Goal: Register for event/course

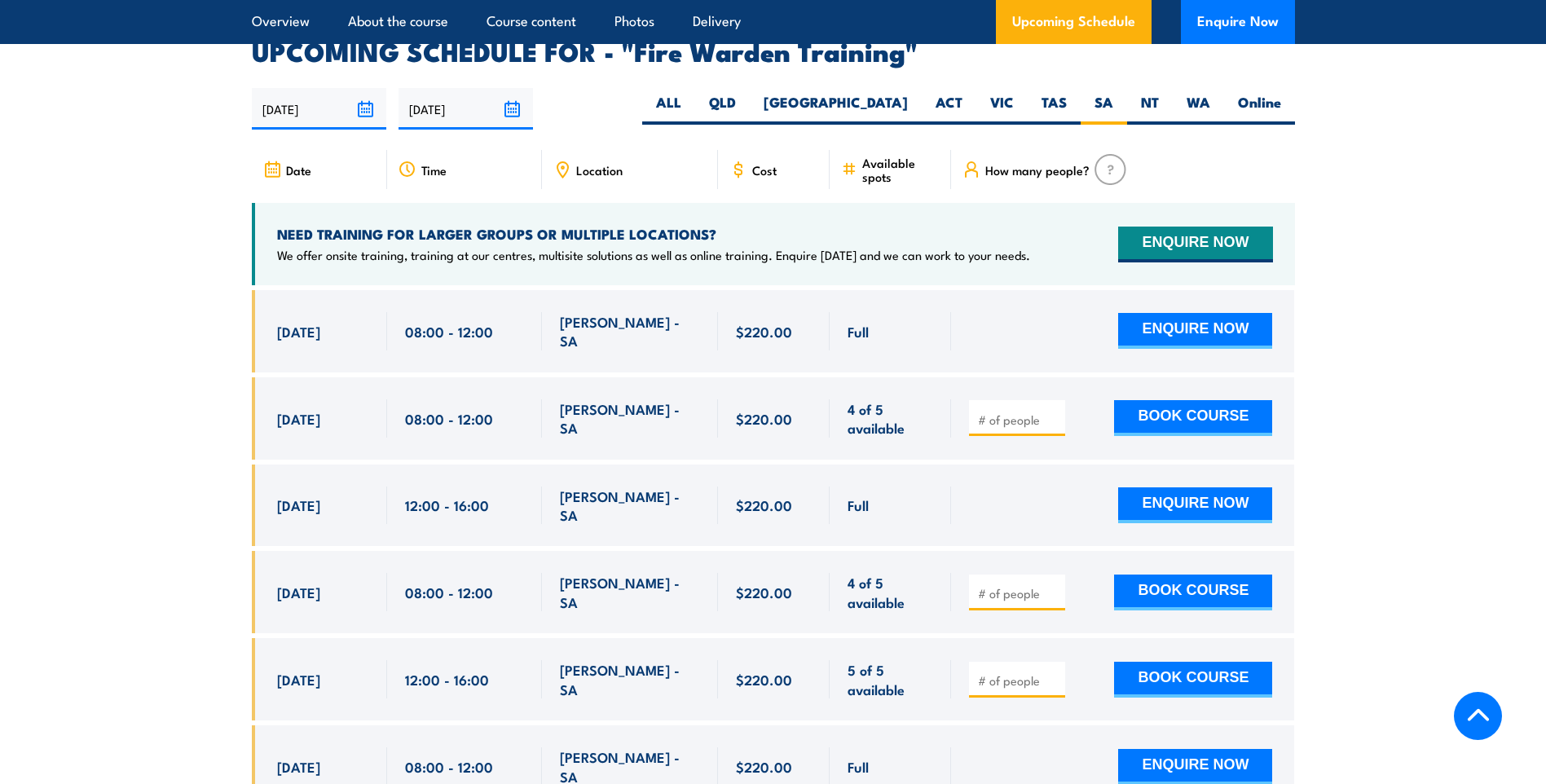
scroll to position [3014, 0]
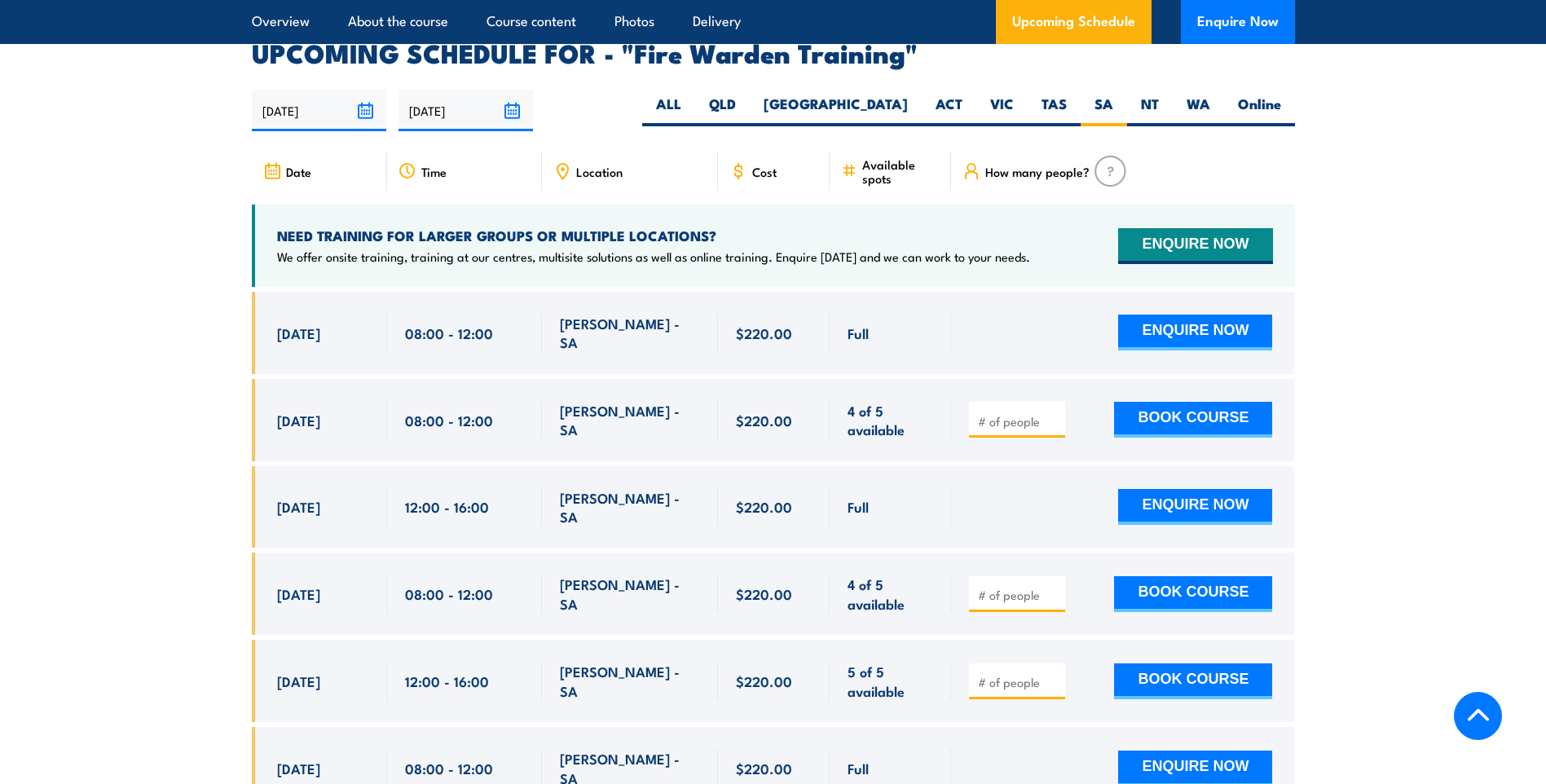
click at [1036, 413] on input "number" at bounding box center [1019, 421] width 82 height 16
type input "1"
click at [1140, 401] on button "BOOK COURSE" at bounding box center [1193, 419] width 158 height 36
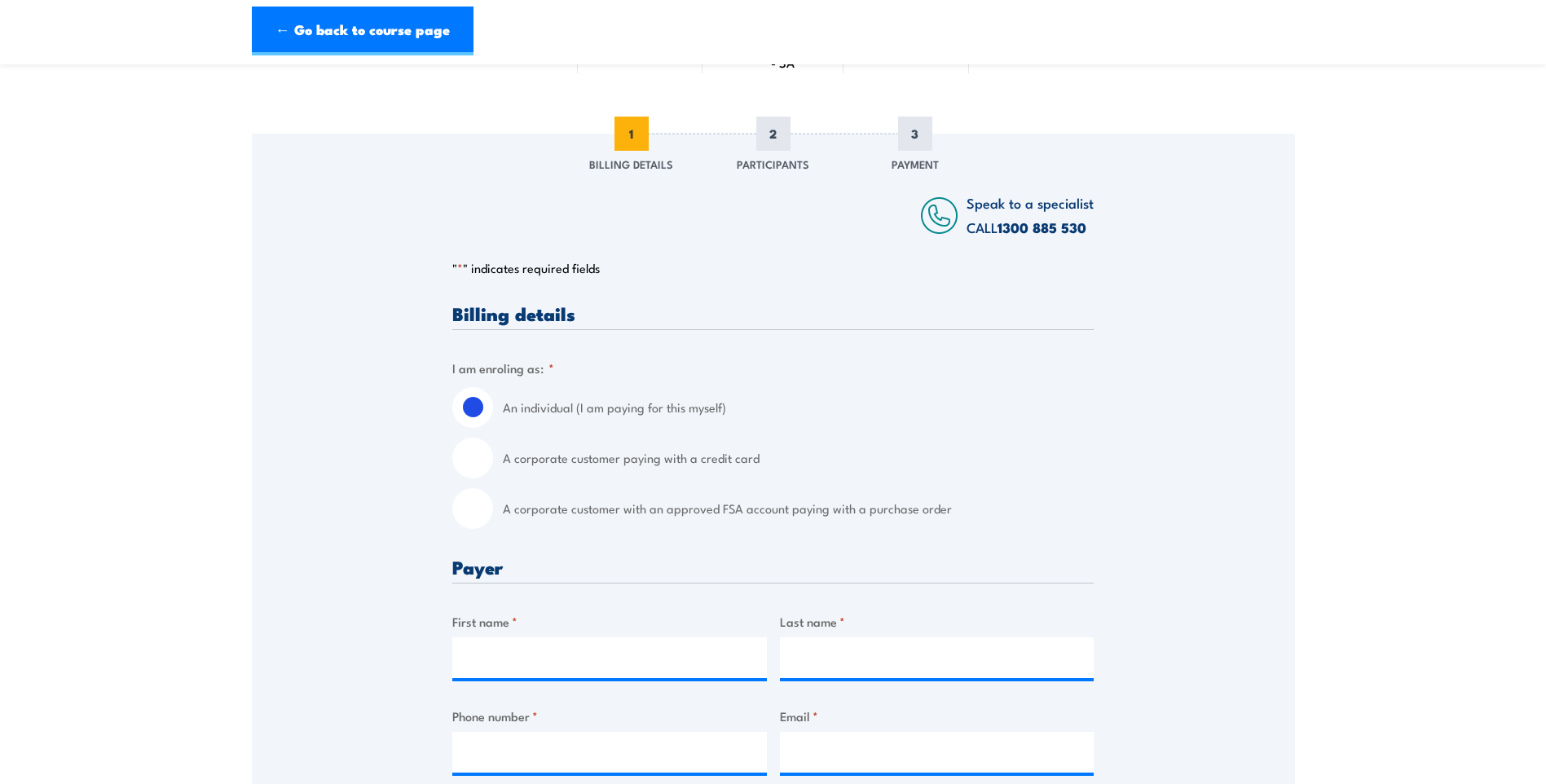
scroll to position [163, 0]
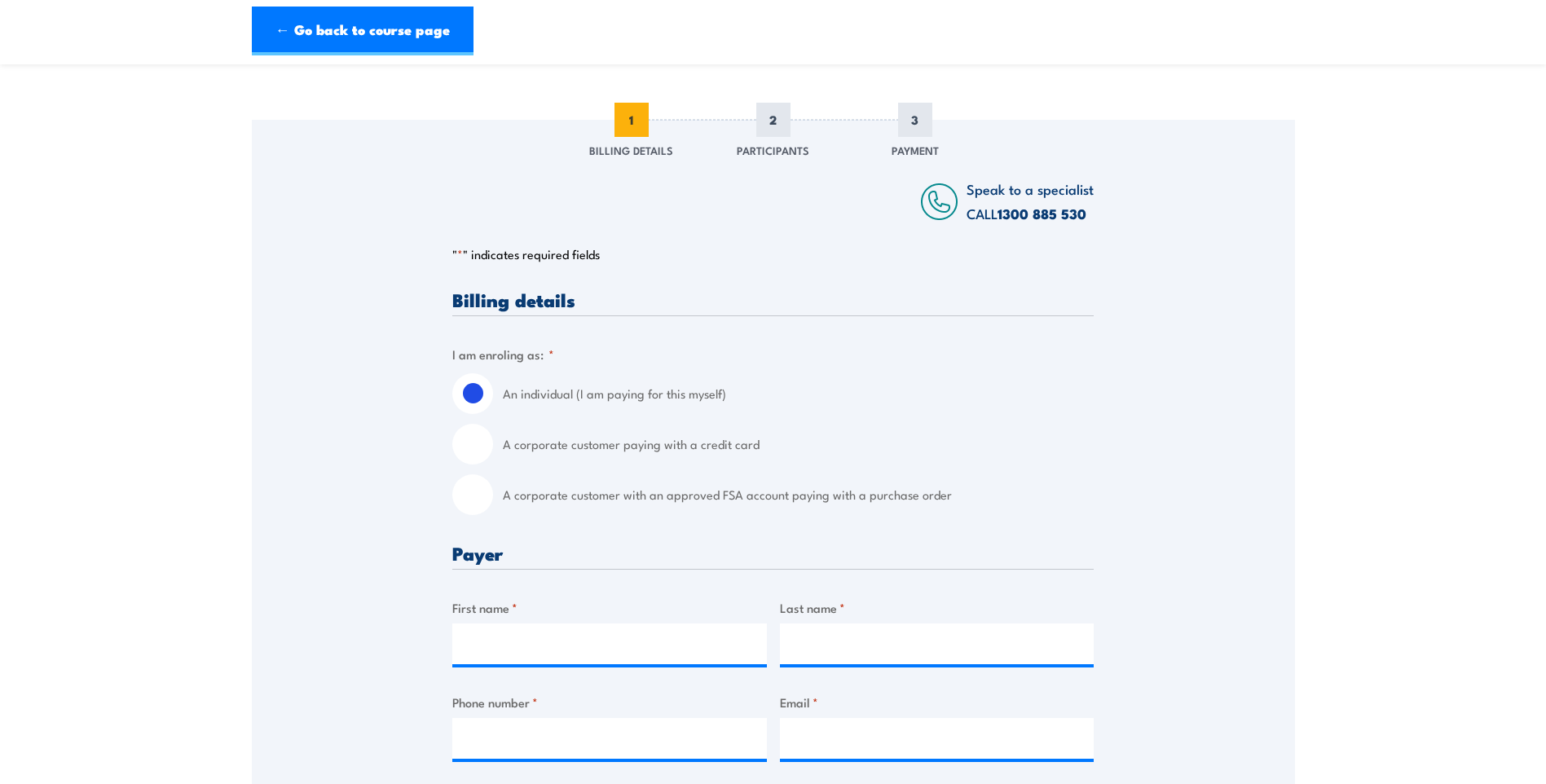
click at [598, 446] on label "A corporate customer paying with a credit card" at bounding box center [798, 444] width 591 height 41
click at [493, 446] on input "A corporate customer paying with a credit card" at bounding box center [473, 444] width 41 height 41
radio input "true"
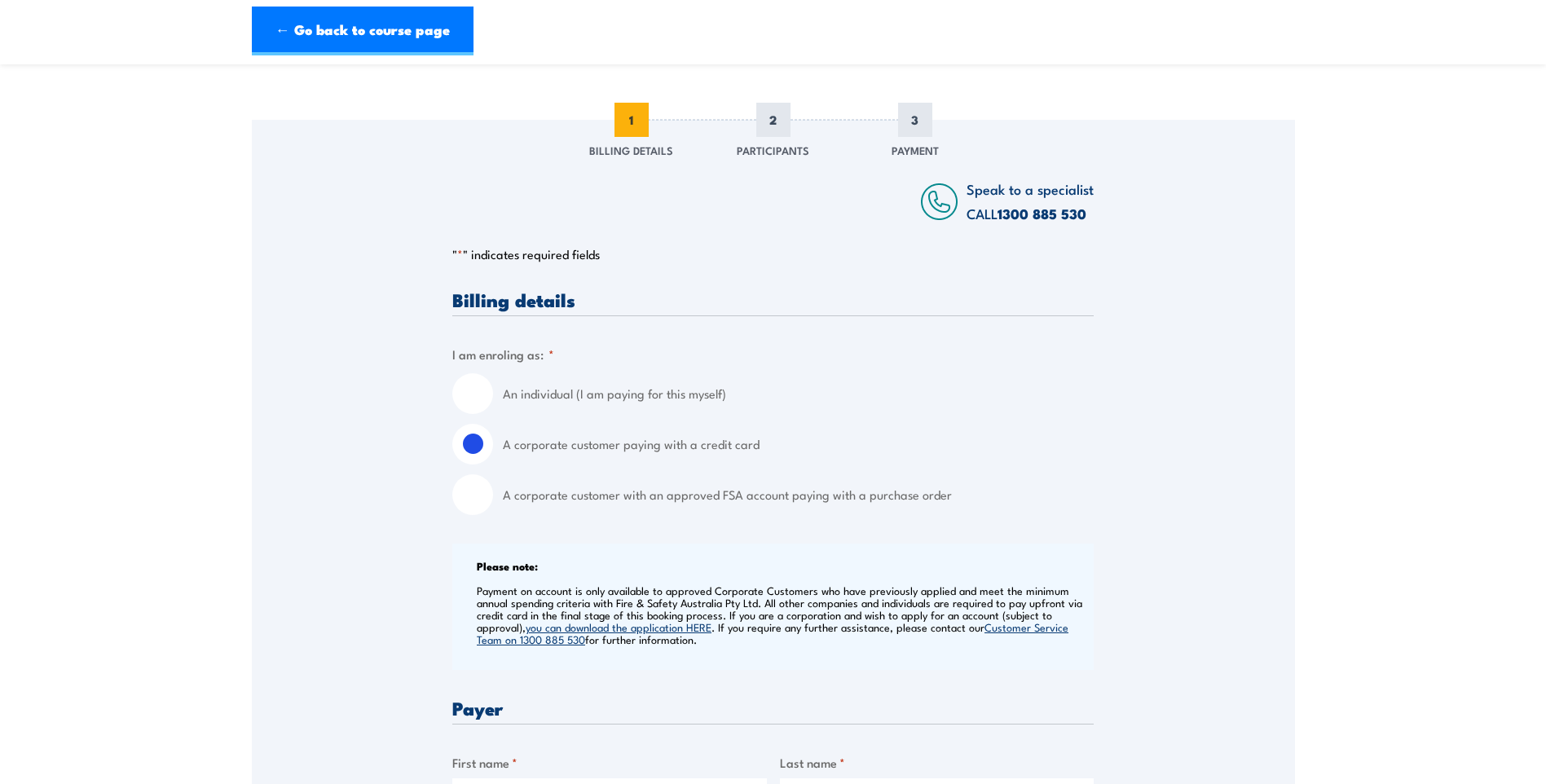
click at [506, 504] on label "A corporate customer with an approved FSA account paying with a purchase order" at bounding box center [798, 495] width 591 height 41
click at [493, 504] on input "A corporate customer with an approved FSA account paying with a purchase order" at bounding box center [473, 495] width 41 height 41
radio input "true"
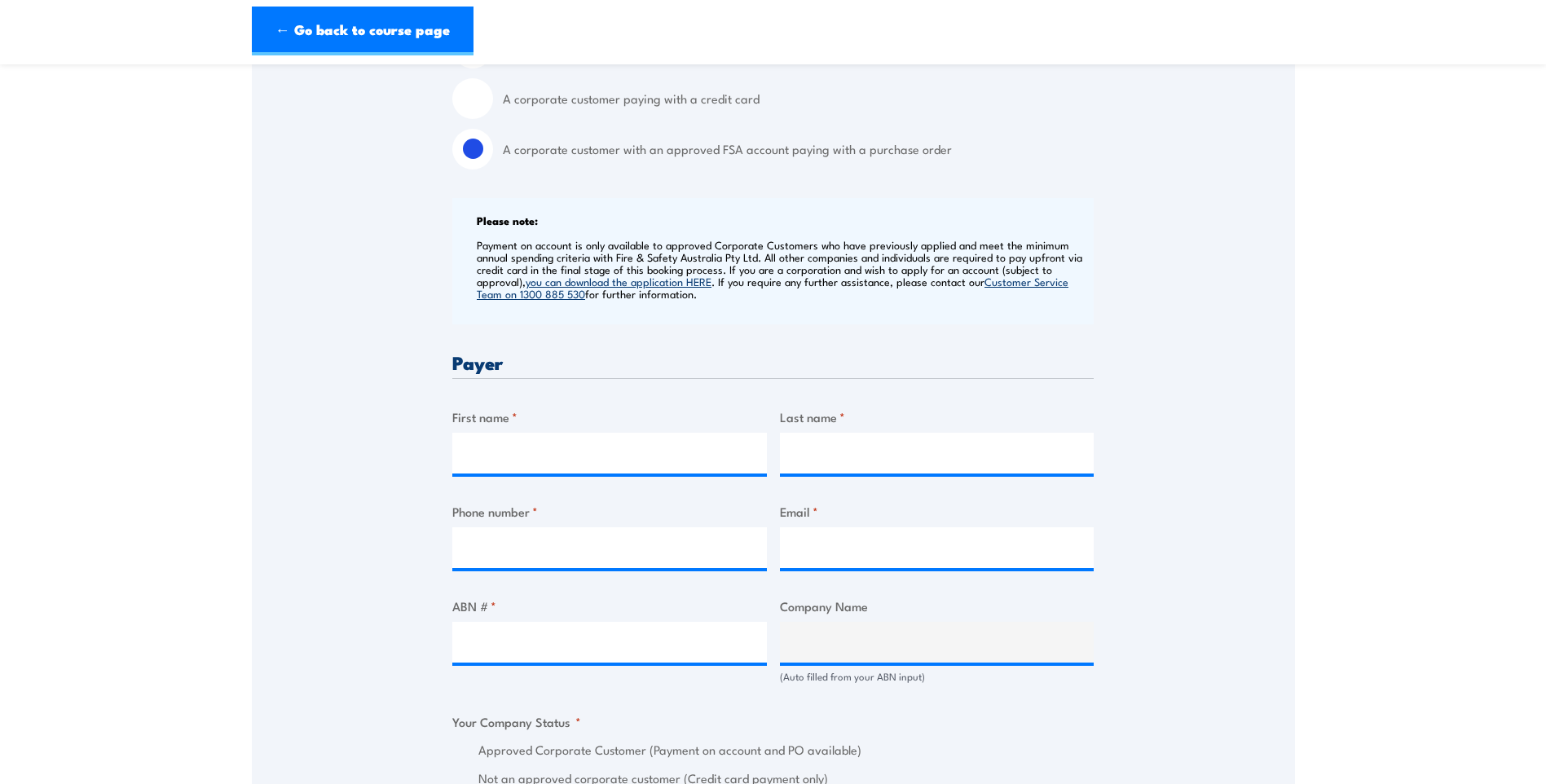
scroll to position [733, 0]
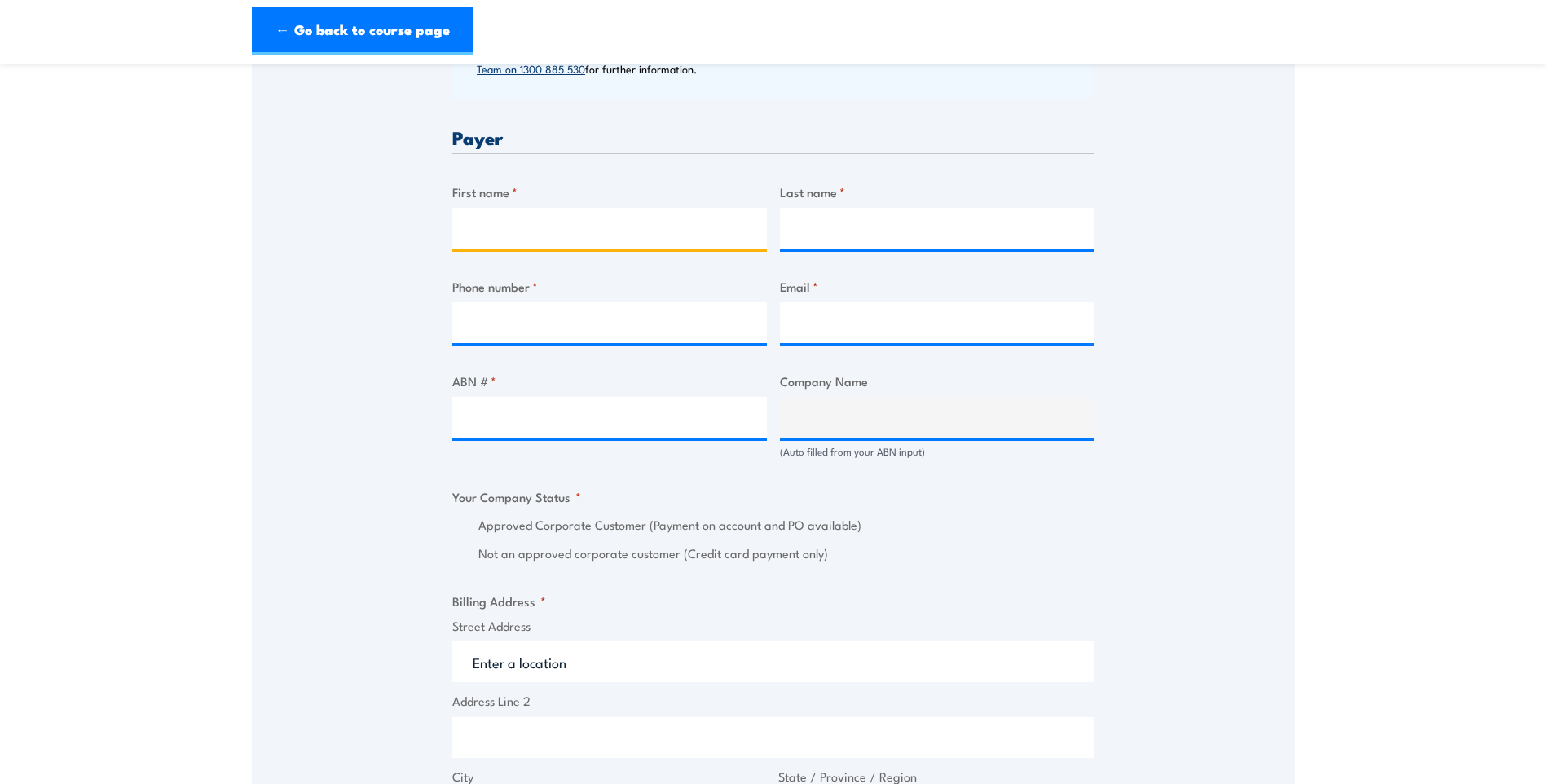
click at [526, 223] on input "First name *" at bounding box center [609, 228] width 315 height 41
type input "[PERSON_NAME]"
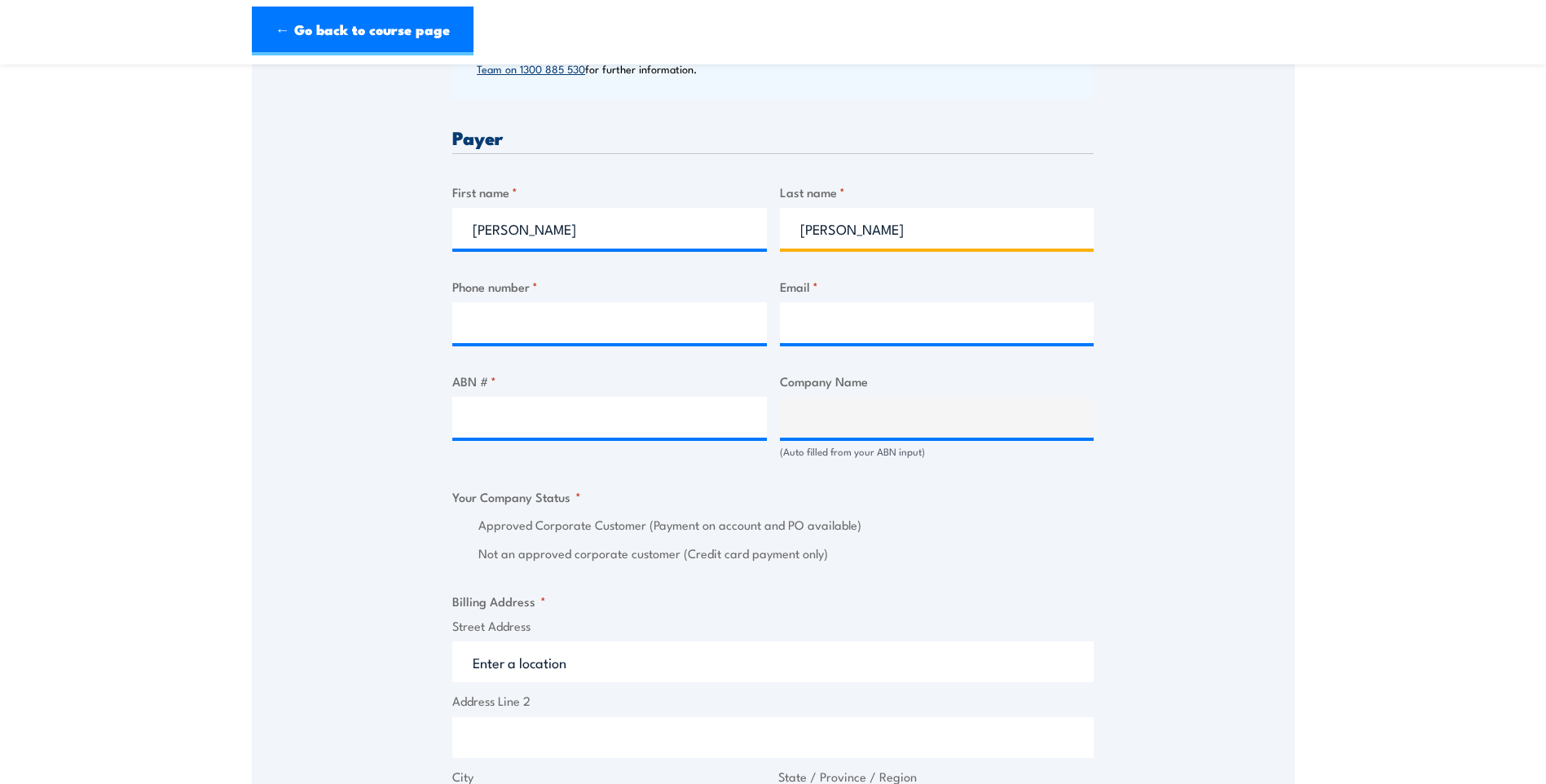
type input "[PERSON_NAME]"
click at [527, 329] on input "Phone number *" at bounding box center [609, 323] width 315 height 41
paste input "0488118854"
type input "0488118854"
click at [820, 331] on input "Email *" at bounding box center [937, 323] width 315 height 41
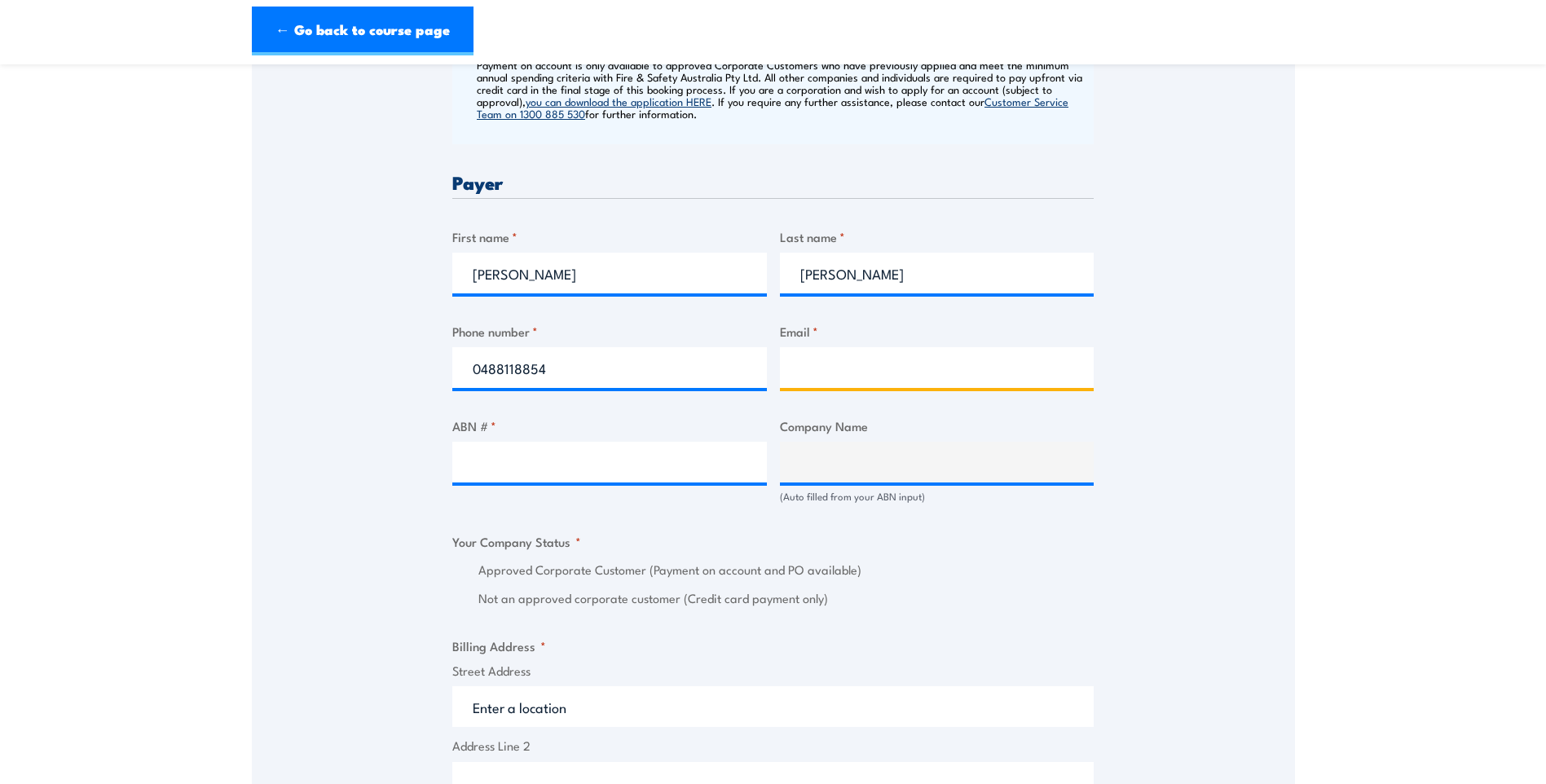
scroll to position [652, 0]
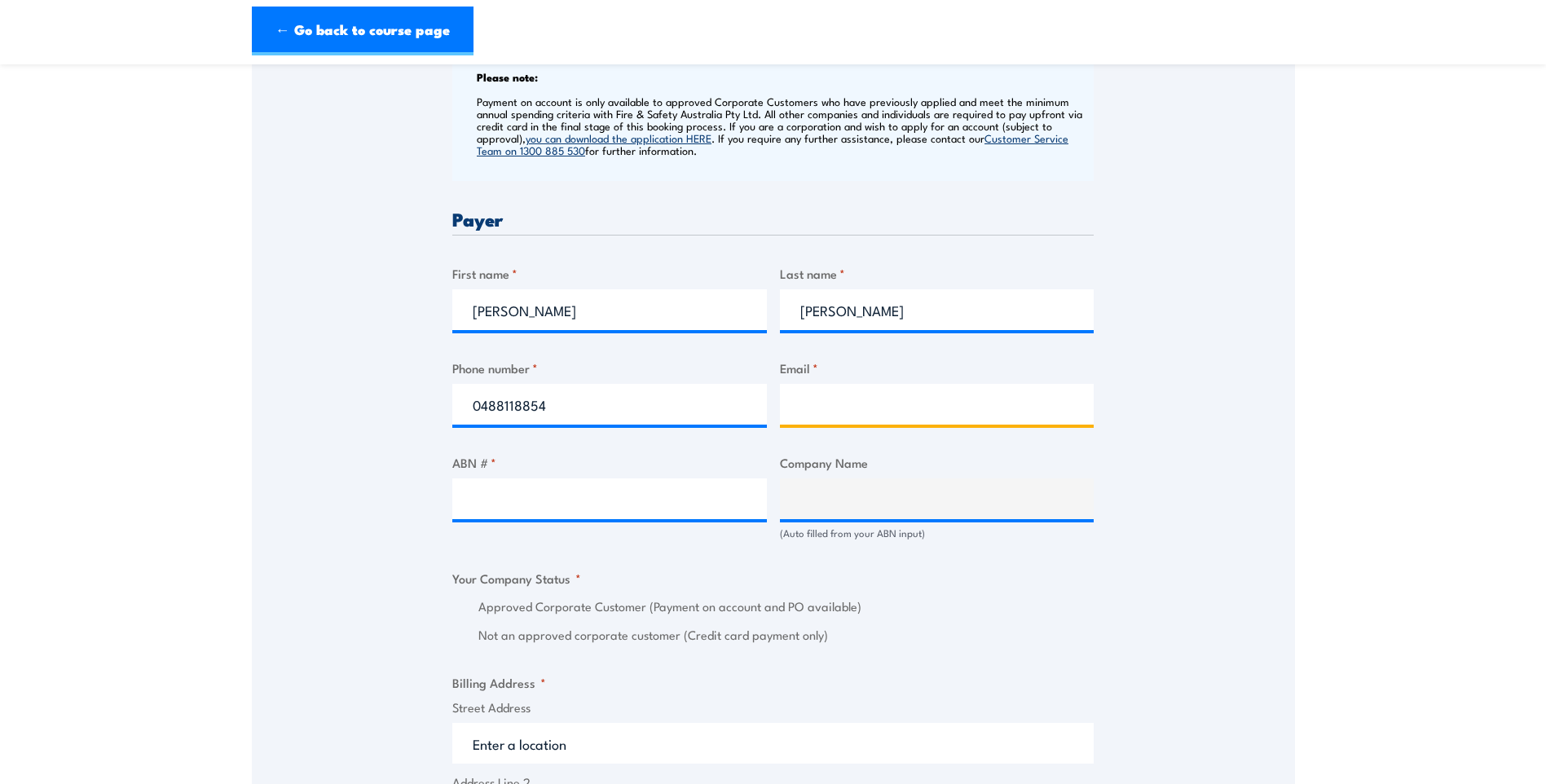
click at [875, 410] on input "Email *" at bounding box center [937, 404] width 315 height 41
paste input "0488118854"
type input "0488118854"
drag, startPoint x: 879, startPoint y: 410, endPoint x: 697, endPoint y: 383, distance: 184.0
click at [719, 387] on div "Billing details I am enroling as: * An individual (I am paying for this myself)…" at bounding box center [773, 612] width 641 height 1622
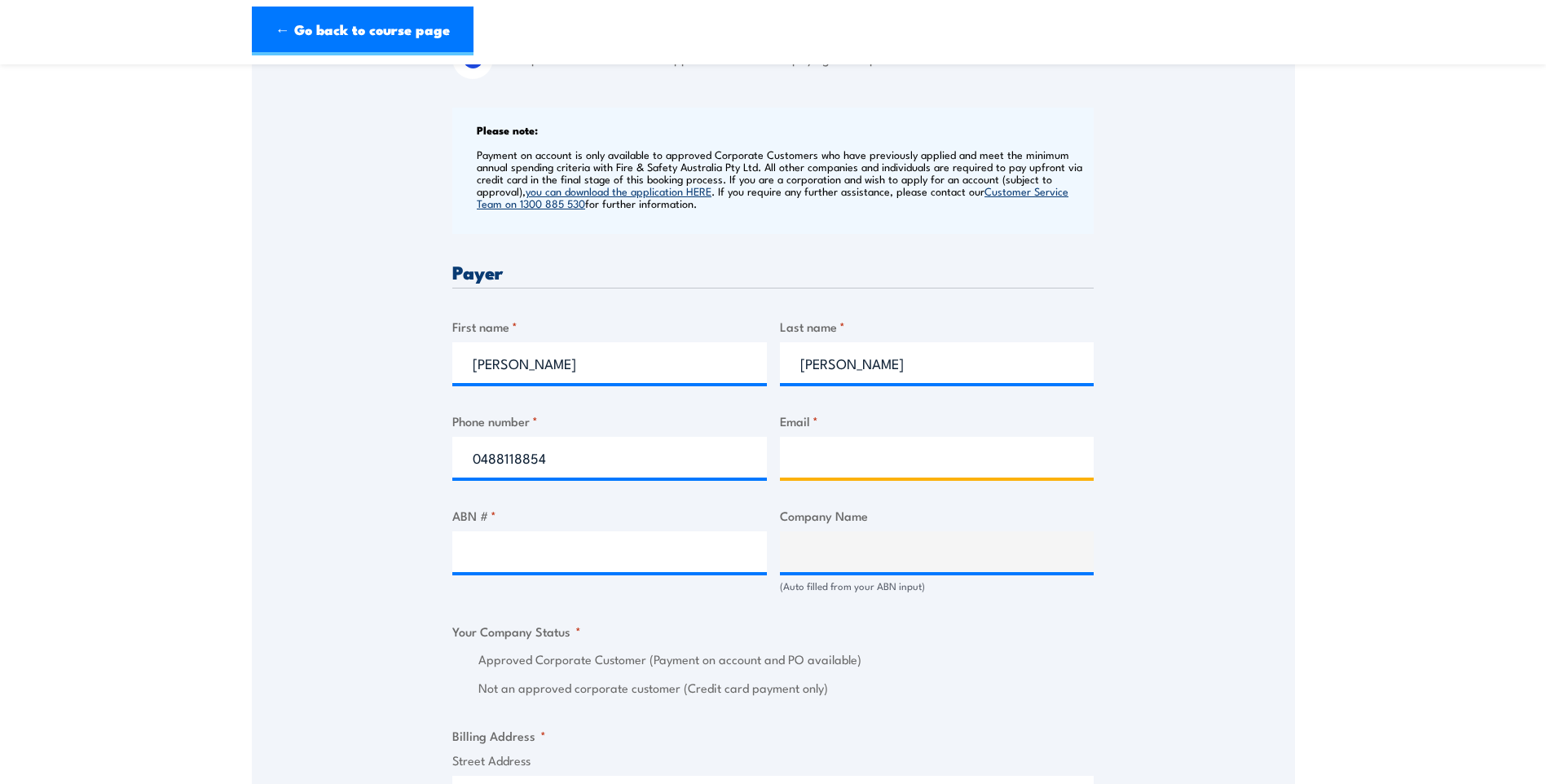
scroll to position [571, 0]
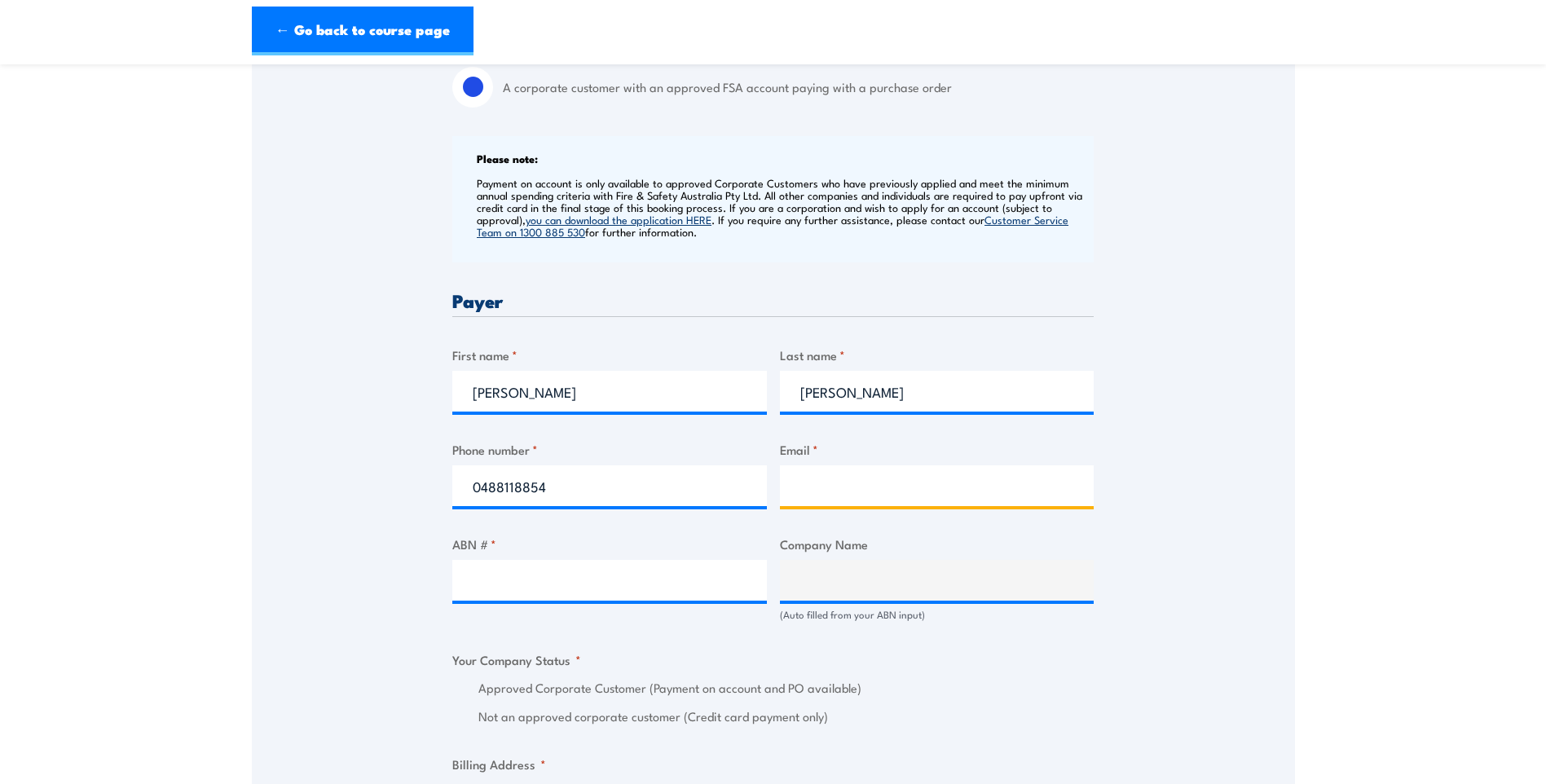
click at [925, 487] on input "Email *" at bounding box center [937, 486] width 315 height 41
paste input "0488118854"
drag, startPoint x: 925, startPoint y: 487, endPoint x: 590, endPoint y: 477, distance: 335.1
click at [596, 478] on div "Billing details I am enroling as: * An individual (I am paying for this myself)…" at bounding box center [773, 693] width 641 height 1622
type input "phillip.steele@bevchain.com"
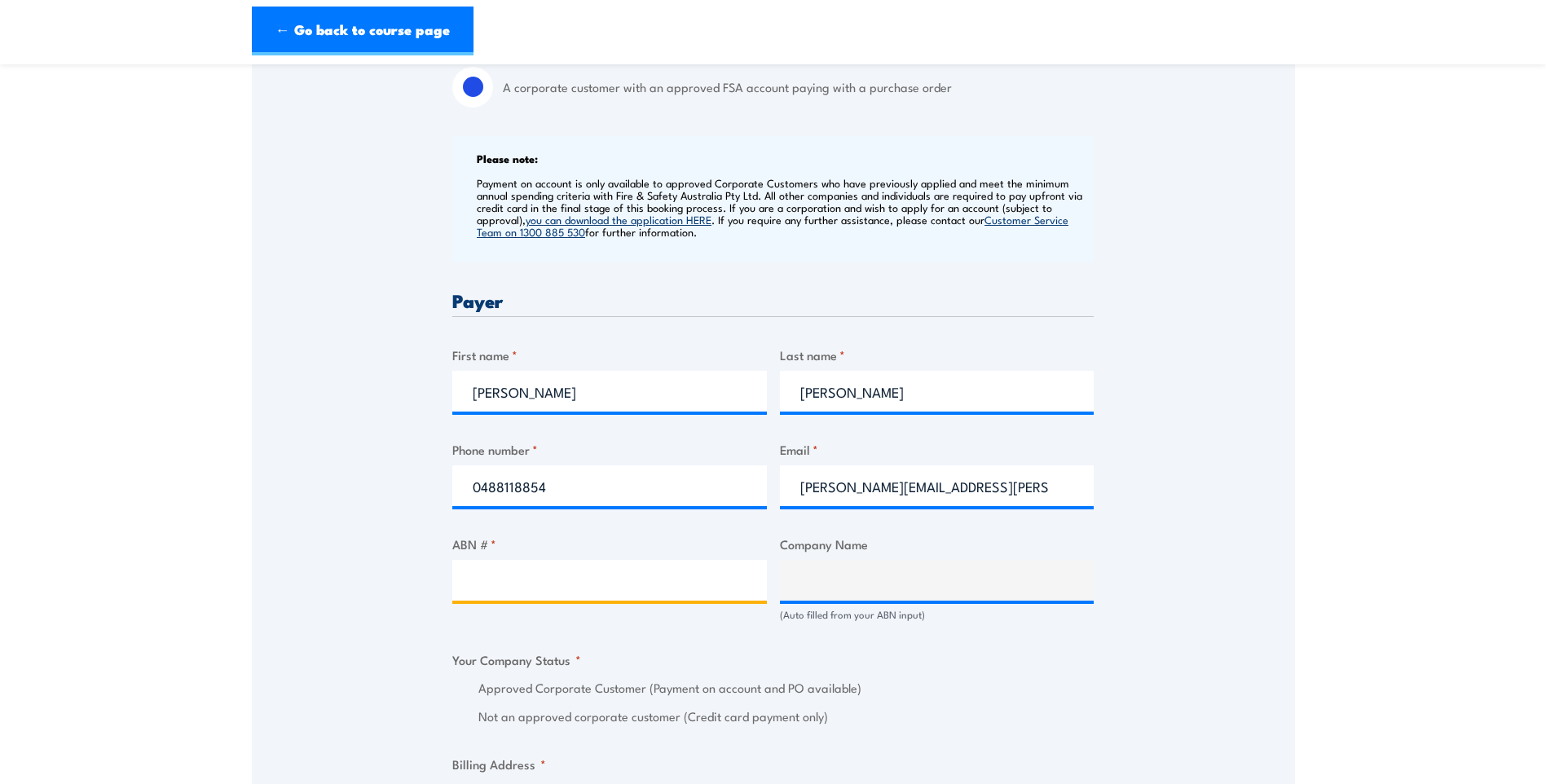
click at [622, 574] on input "ABN # *" at bounding box center [609, 580] width 315 height 41
type input "95118451773"
type input "BEVCHAIN PTY LIMITED"
radio input "true"
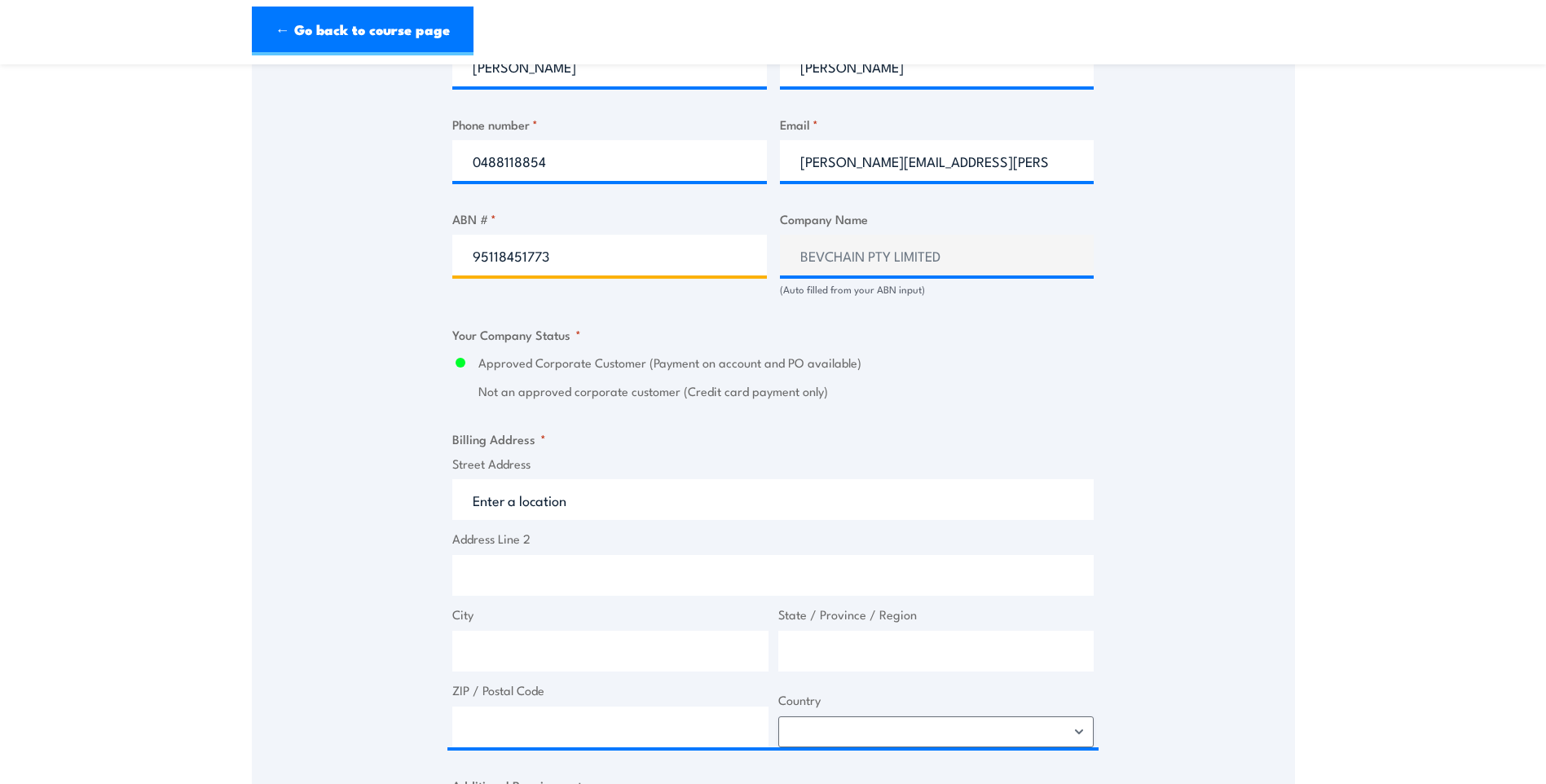
scroll to position [896, 0]
type input "95118451773"
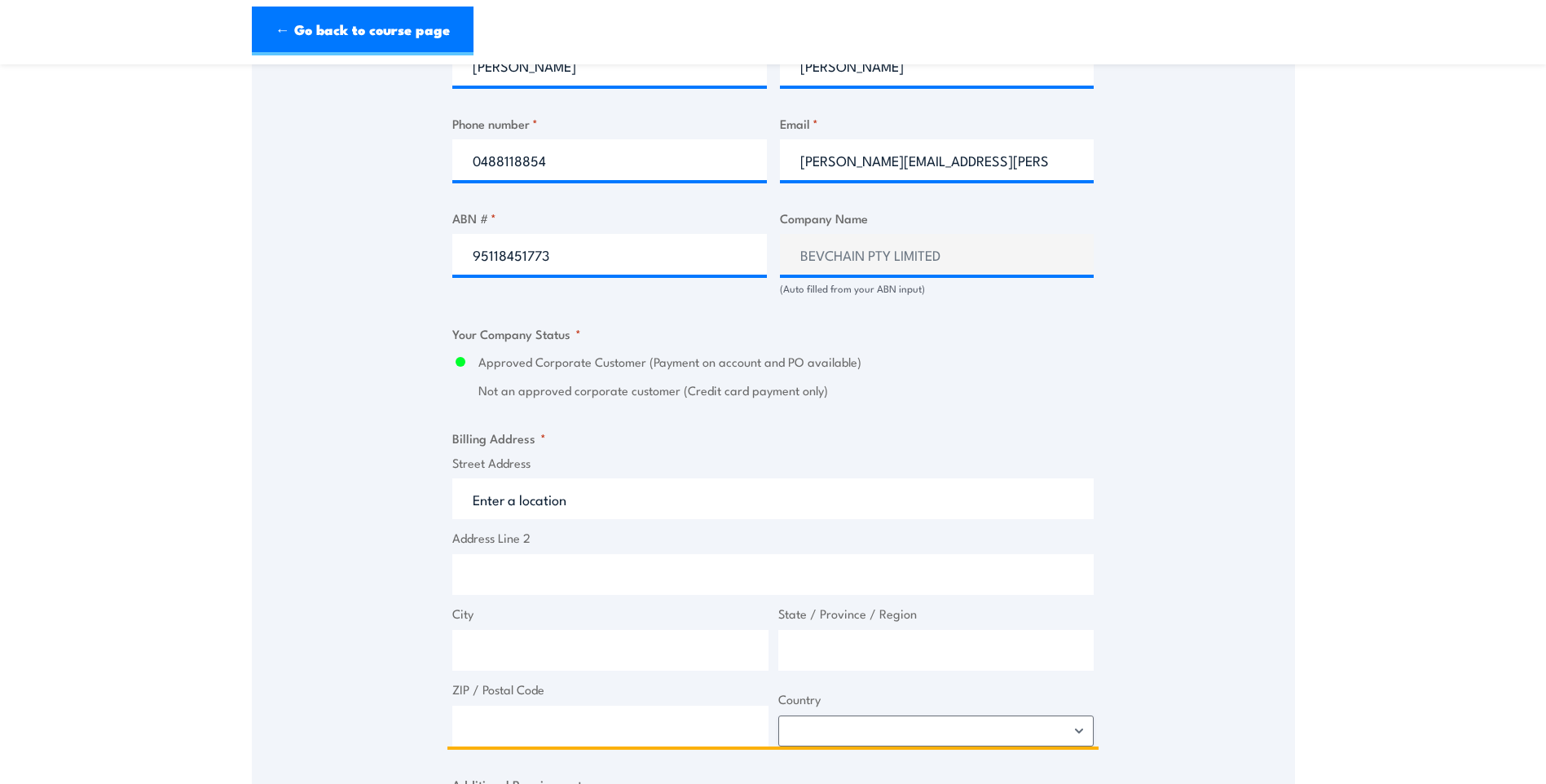
click at [556, 513] on input "Street Address" at bounding box center [773, 499] width 641 height 41
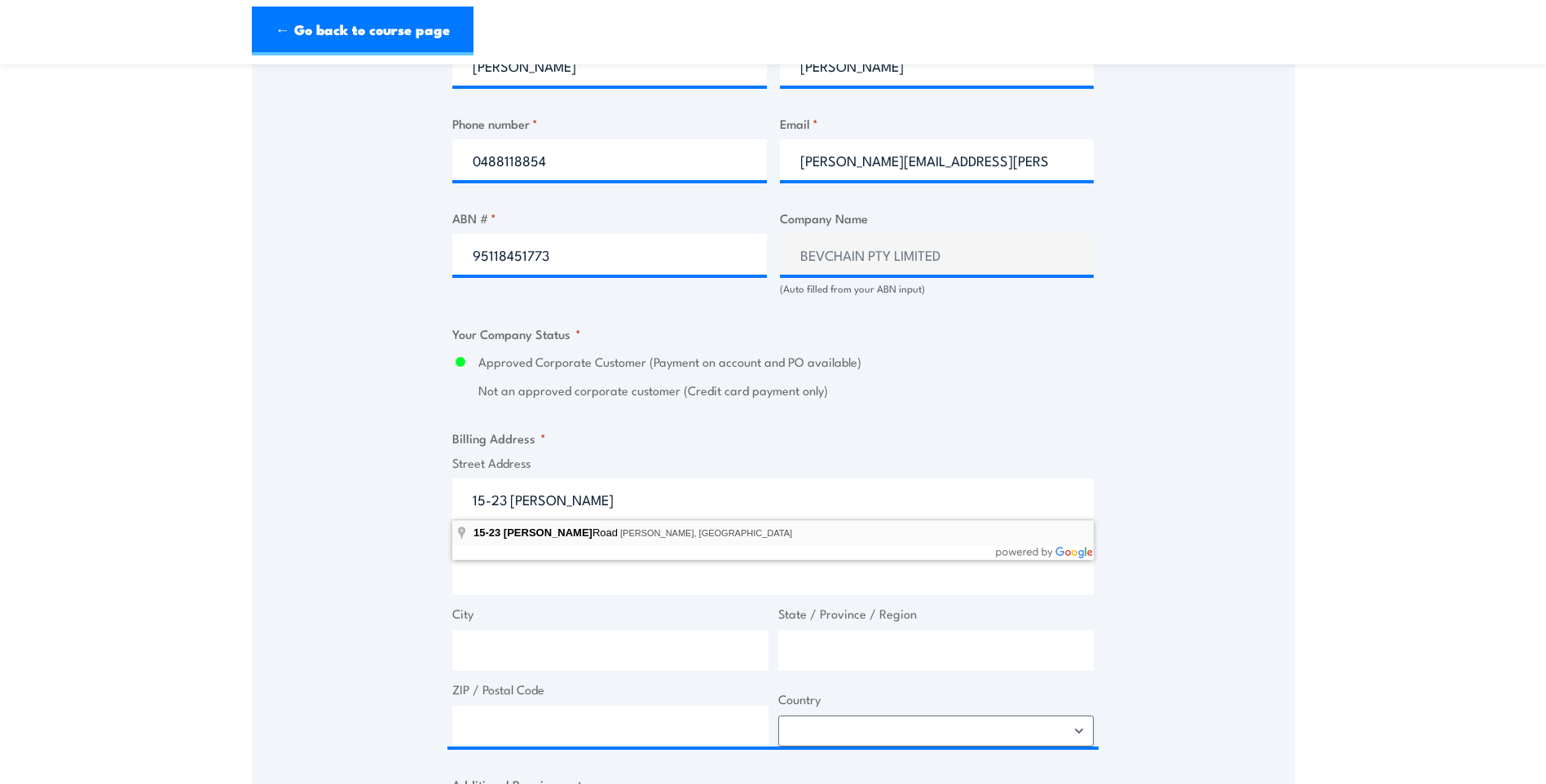
type input "15-23 Whicker Road, Gillman SA, Australia"
drag, startPoint x: 567, startPoint y: 532, endPoint x: 574, endPoint y: 549, distance: 18.4
type input "15 Whicker Rd"
type input "Gillman"
type input "South Australia"
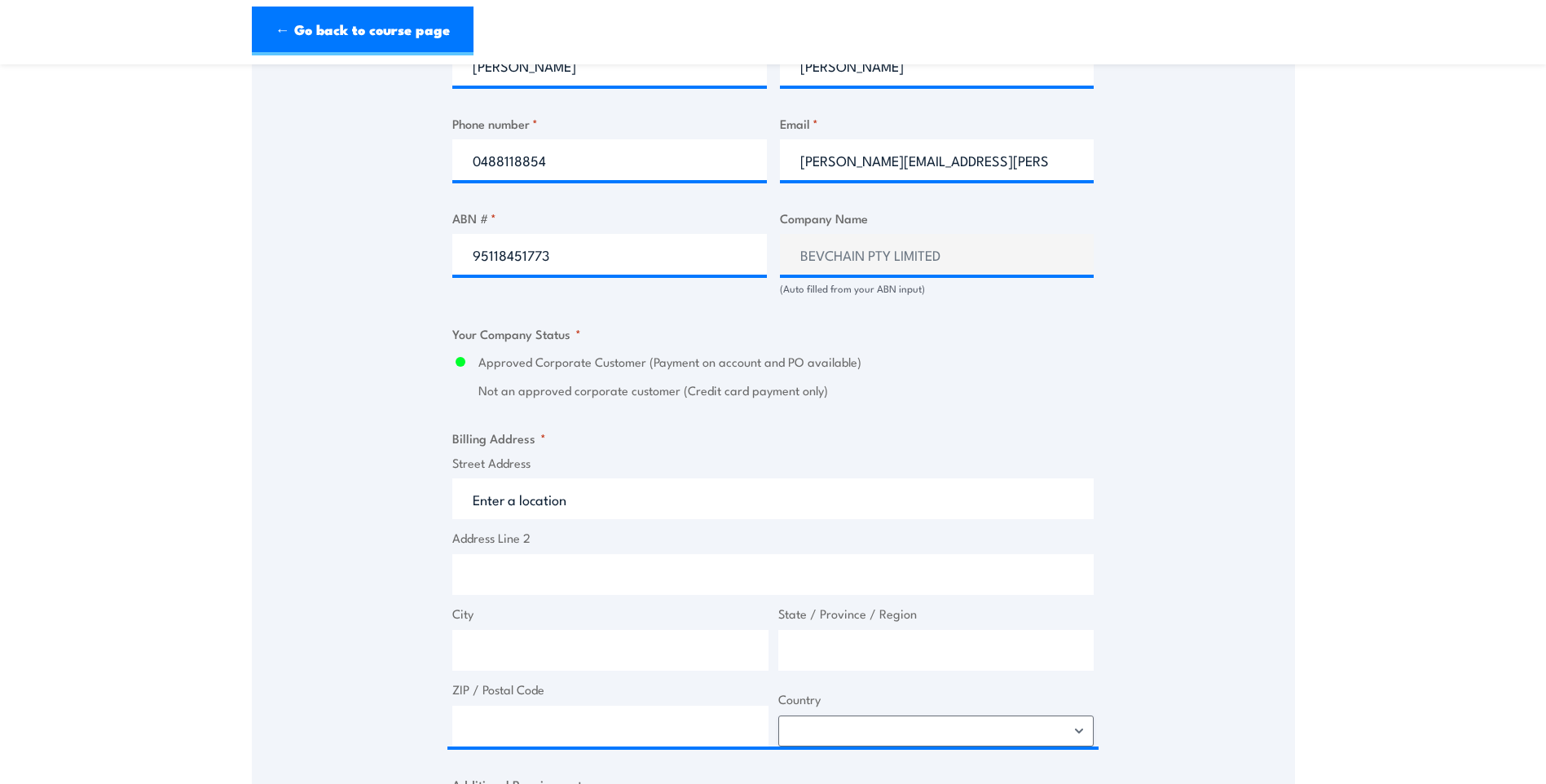
type input "5013"
select select "Australia"
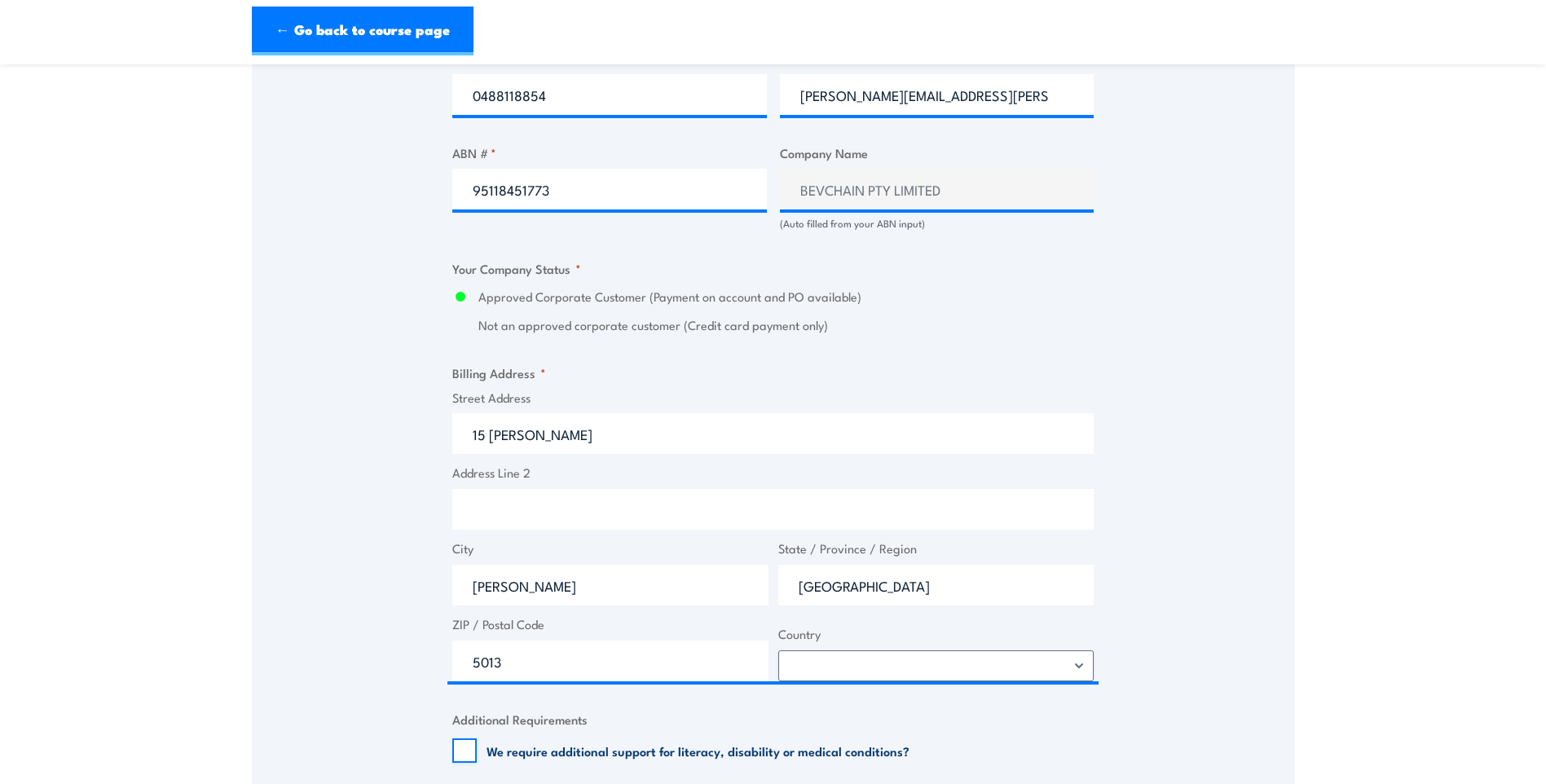
scroll to position [1140, 0]
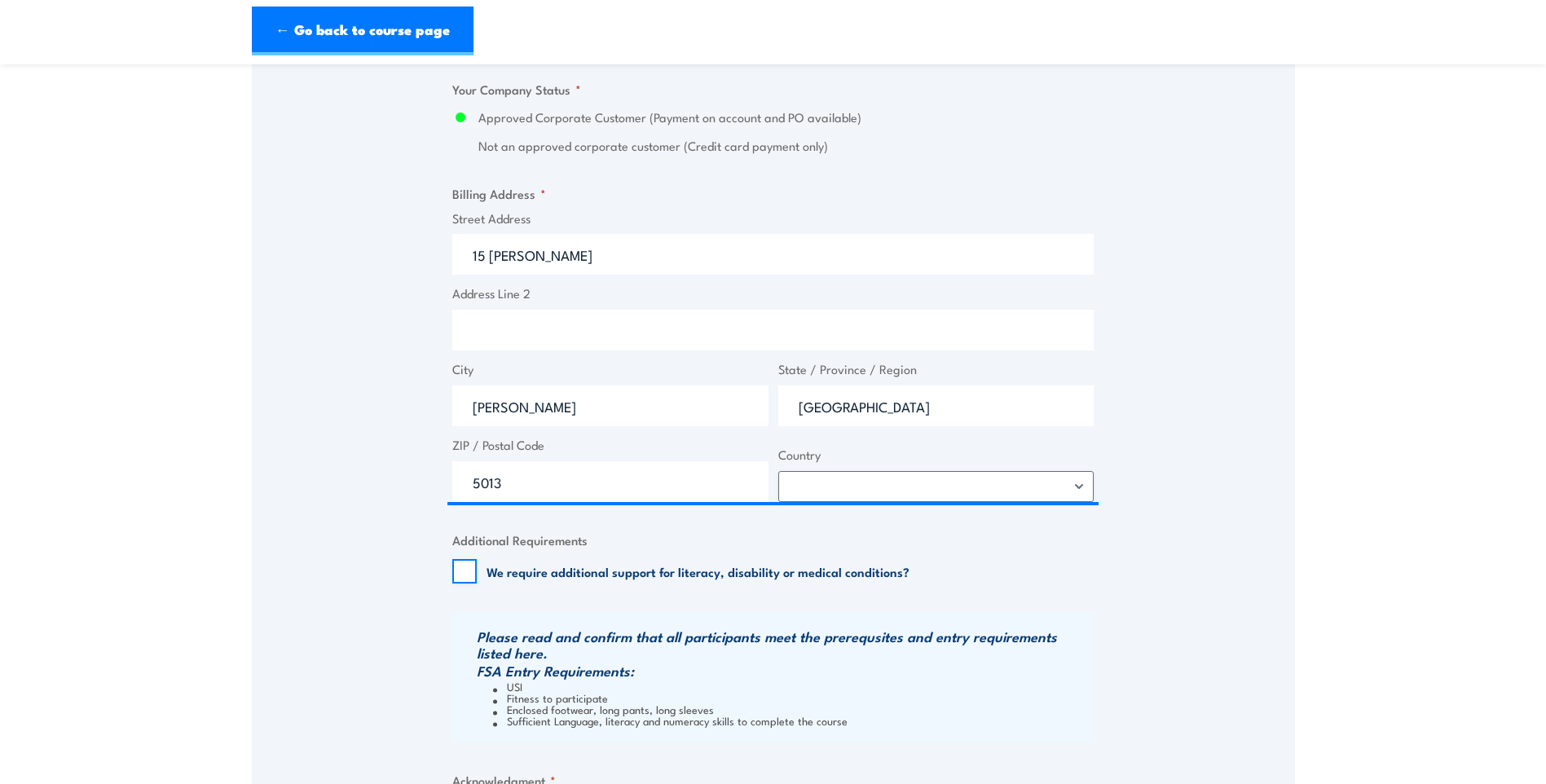
click at [320, 356] on div "Speak to a specialist CALL 1300 885 530 CALL 1300 885 530 " * " indicates requi…" at bounding box center [773, 41] width 1043 height 1799
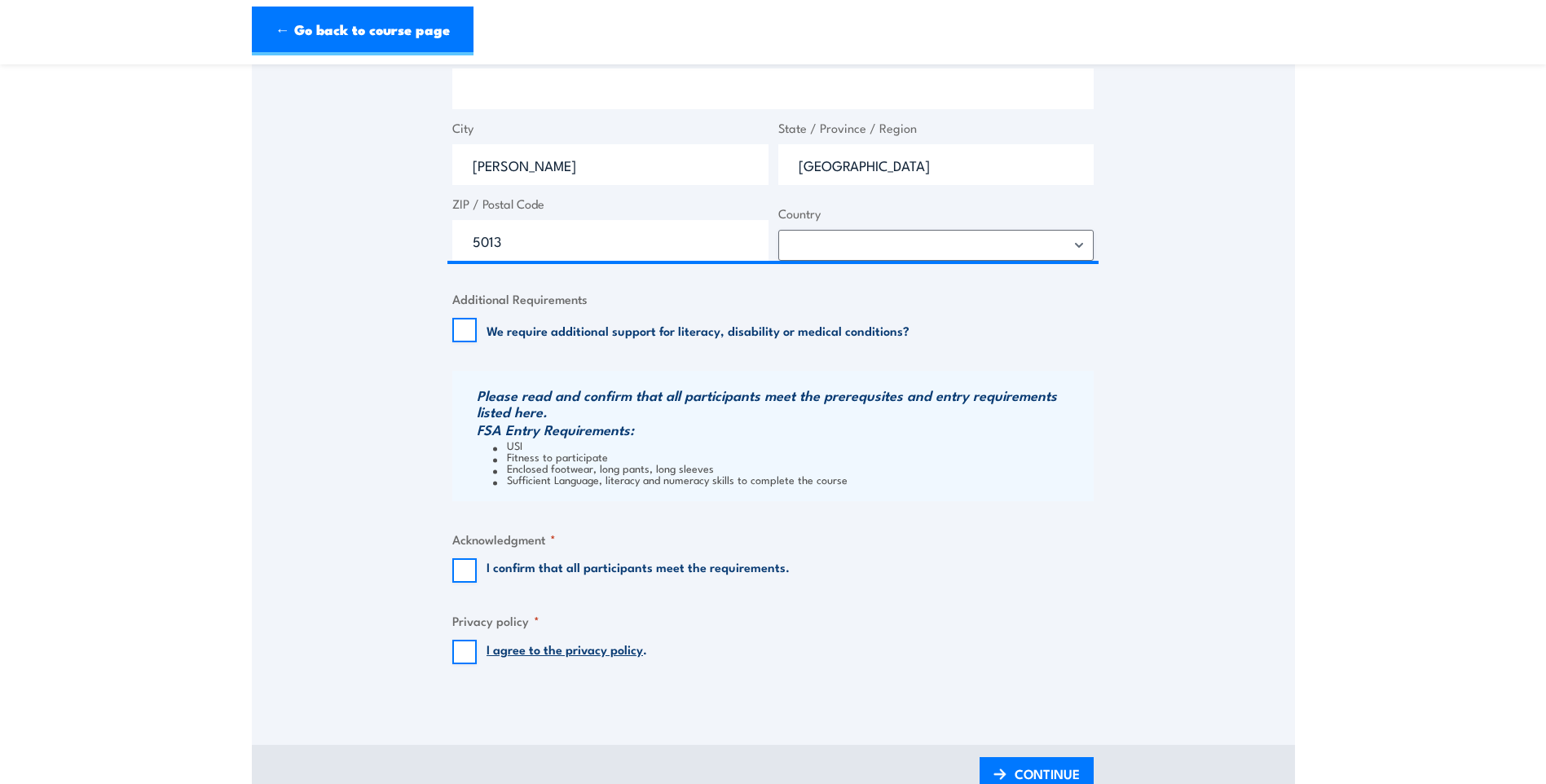
scroll to position [1385, 0]
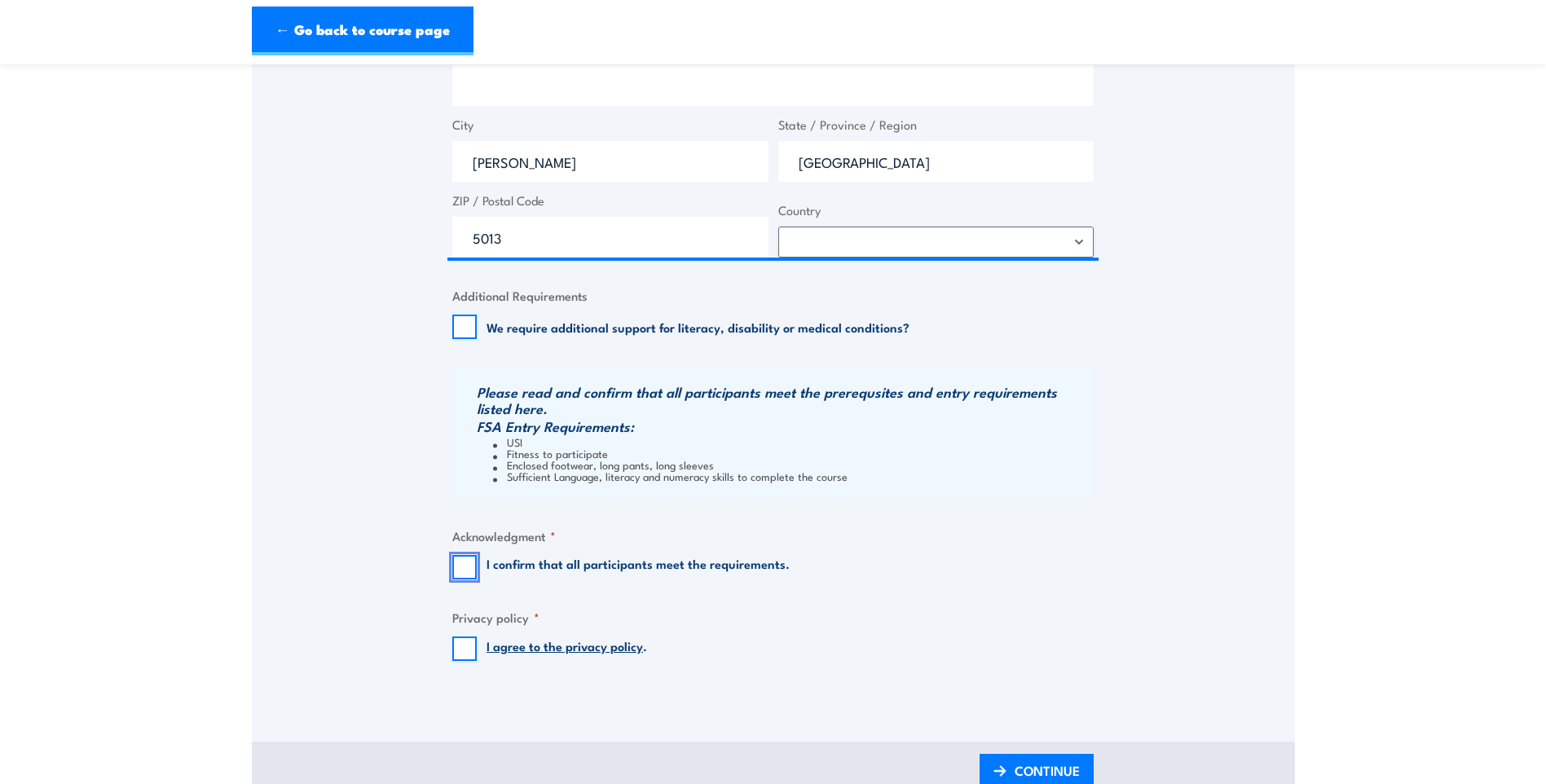
click at [473, 568] on input "I confirm that all participants meet the requirements." at bounding box center [464, 567] width 25 height 25
checkbox input "true"
click at [462, 638] on input "I agree to the privacy policy ." at bounding box center [464, 648] width 25 height 25
checkbox input "true"
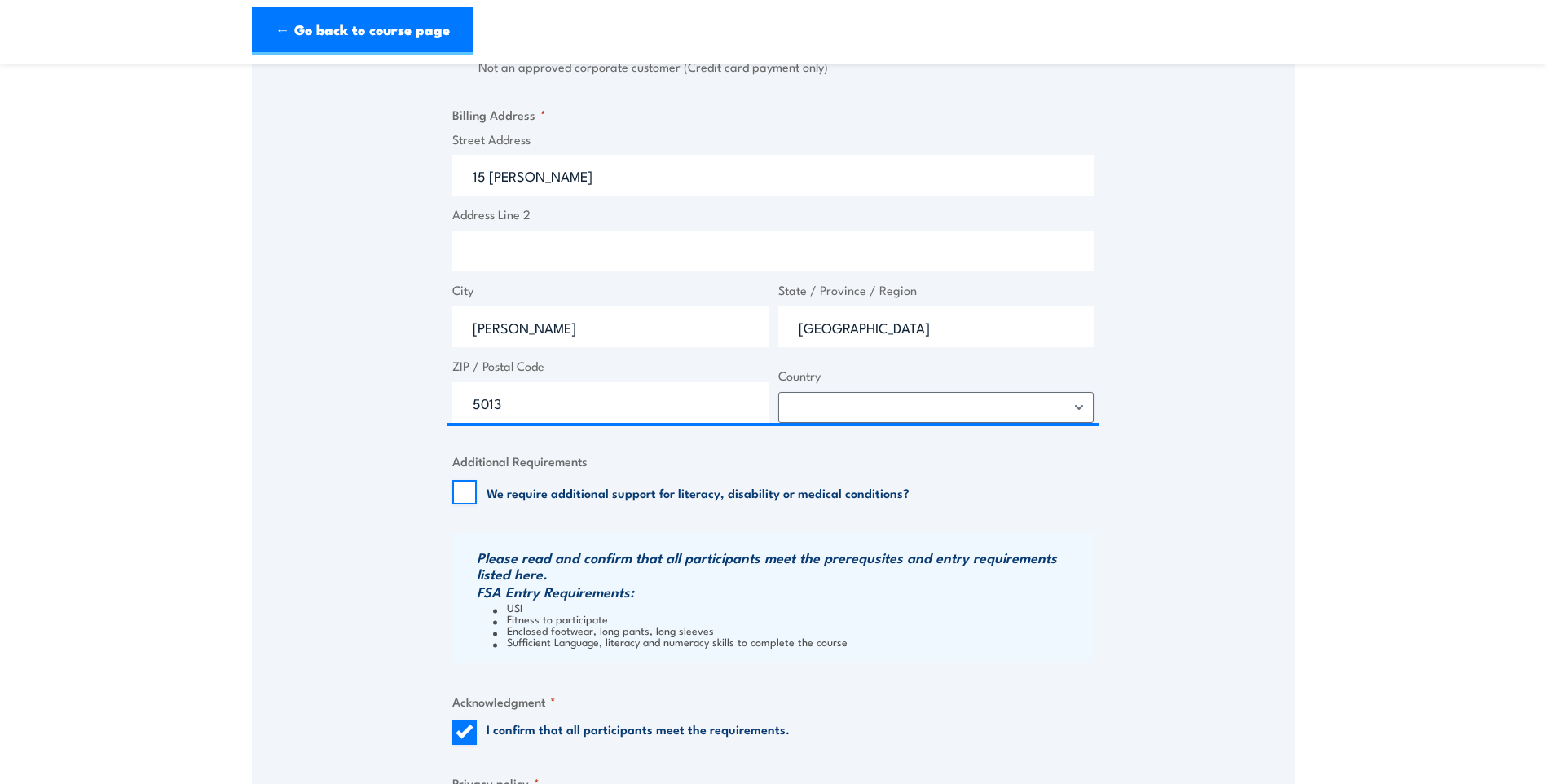
scroll to position [1467, 0]
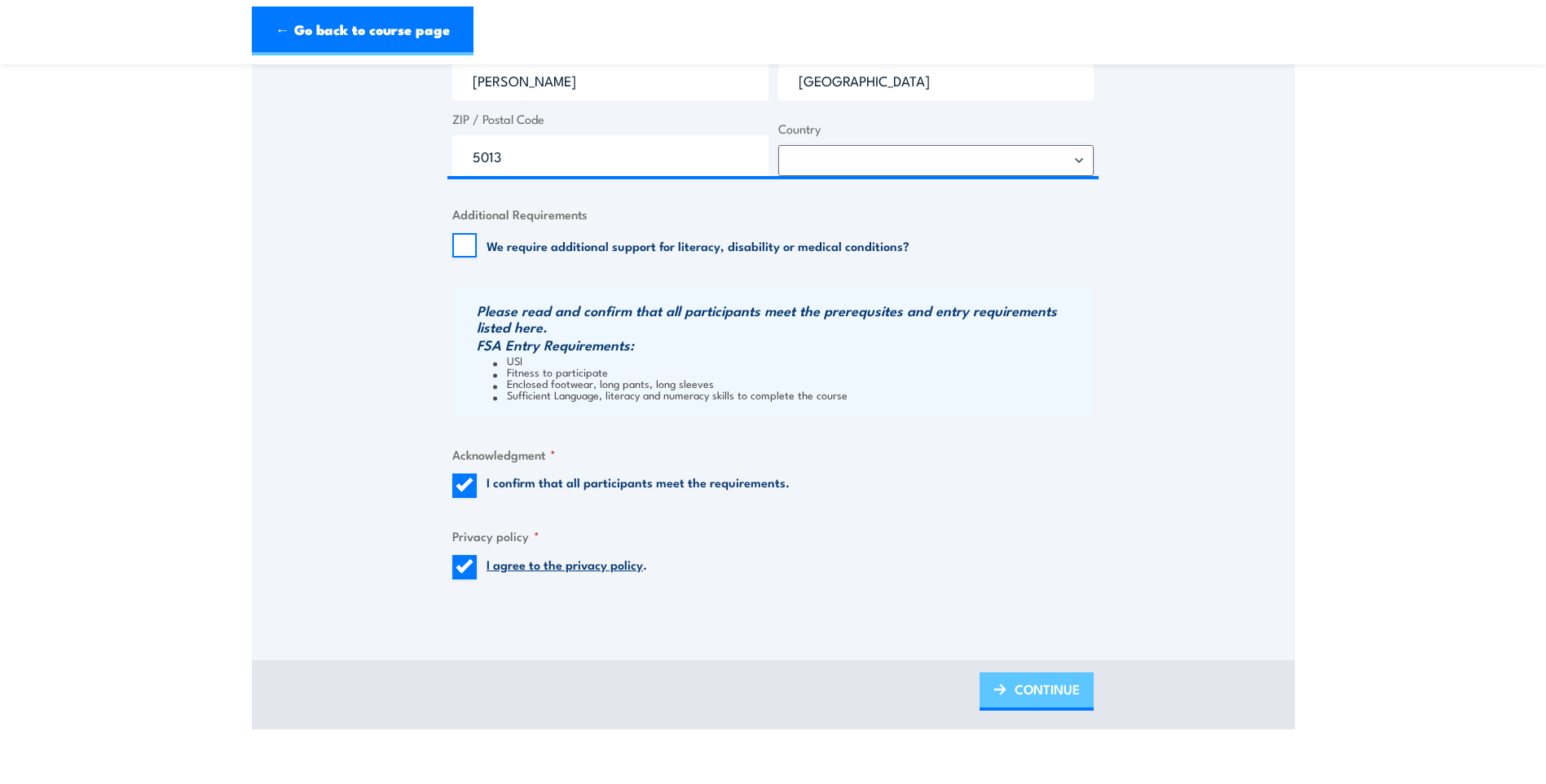
click at [1050, 696] on span "CONTINUE" at bounding box center [1047, 688] width 65 height 43
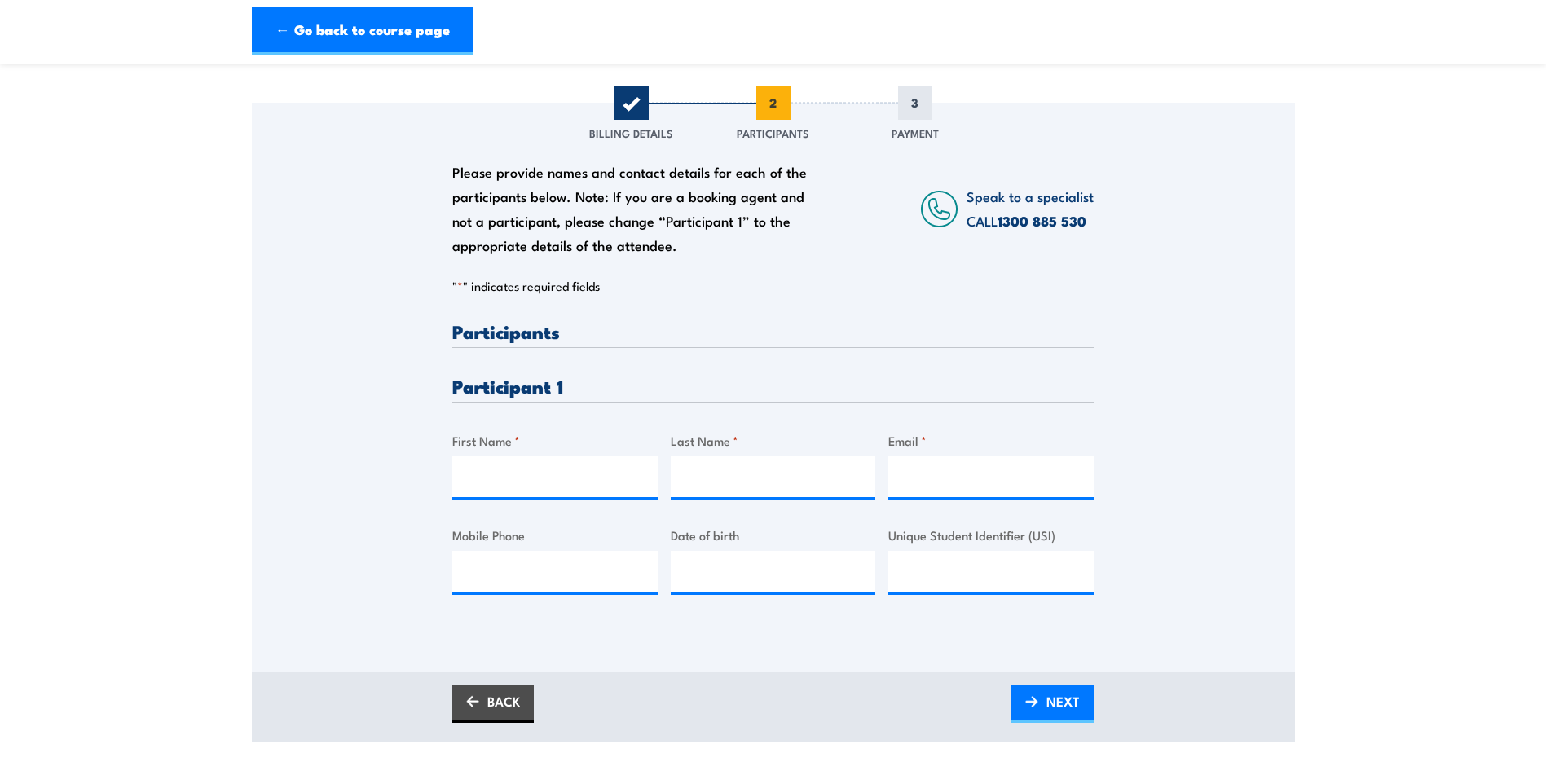
scroll to position [244, 0]
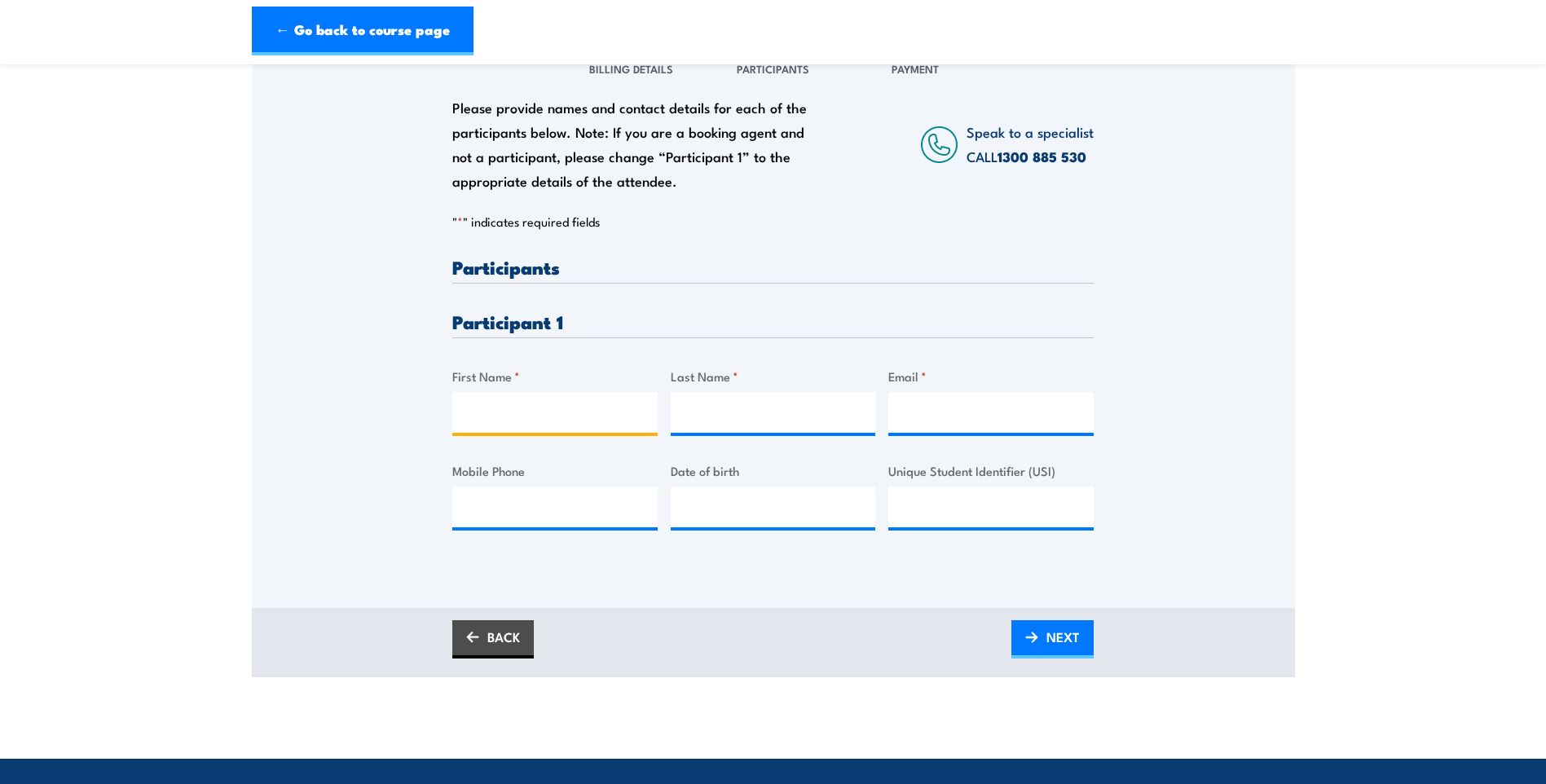
click at [522, 408] on input "First Name *" at bounding box center [554, 412] width 205 height 41
type input "Phillip"
type input "Steele"
type input "phillip.steele@bevchain.com"
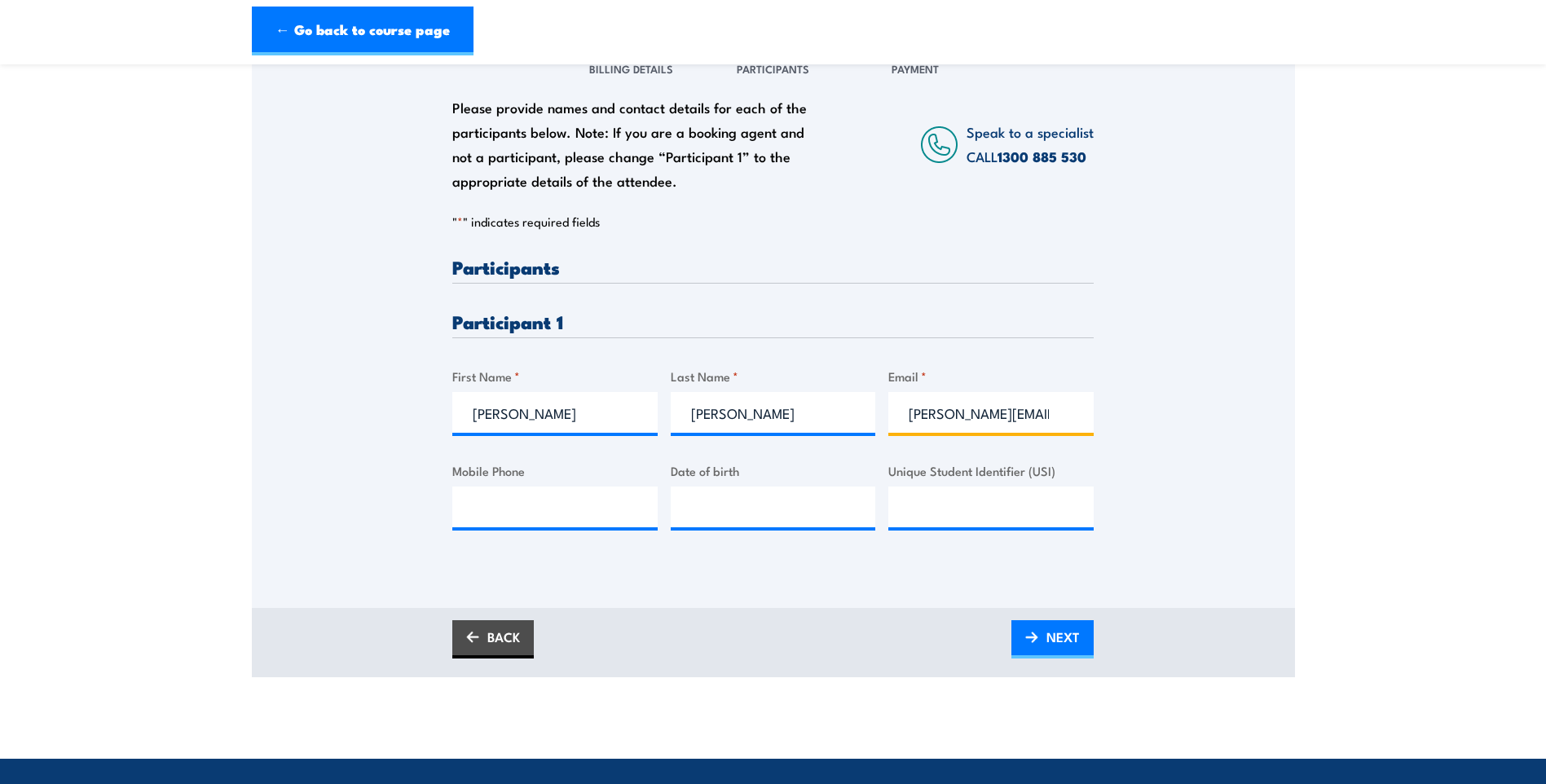
type input "0488118854"
type input "__/__/____"
click at [839, 501] on input "__/__/____" at bounding box center [773, 507] width 205 height 41
type input "__/__/____"
click at [748, 501] on input "__/__/____" at bounding box center [773, 507] width 205 height 41
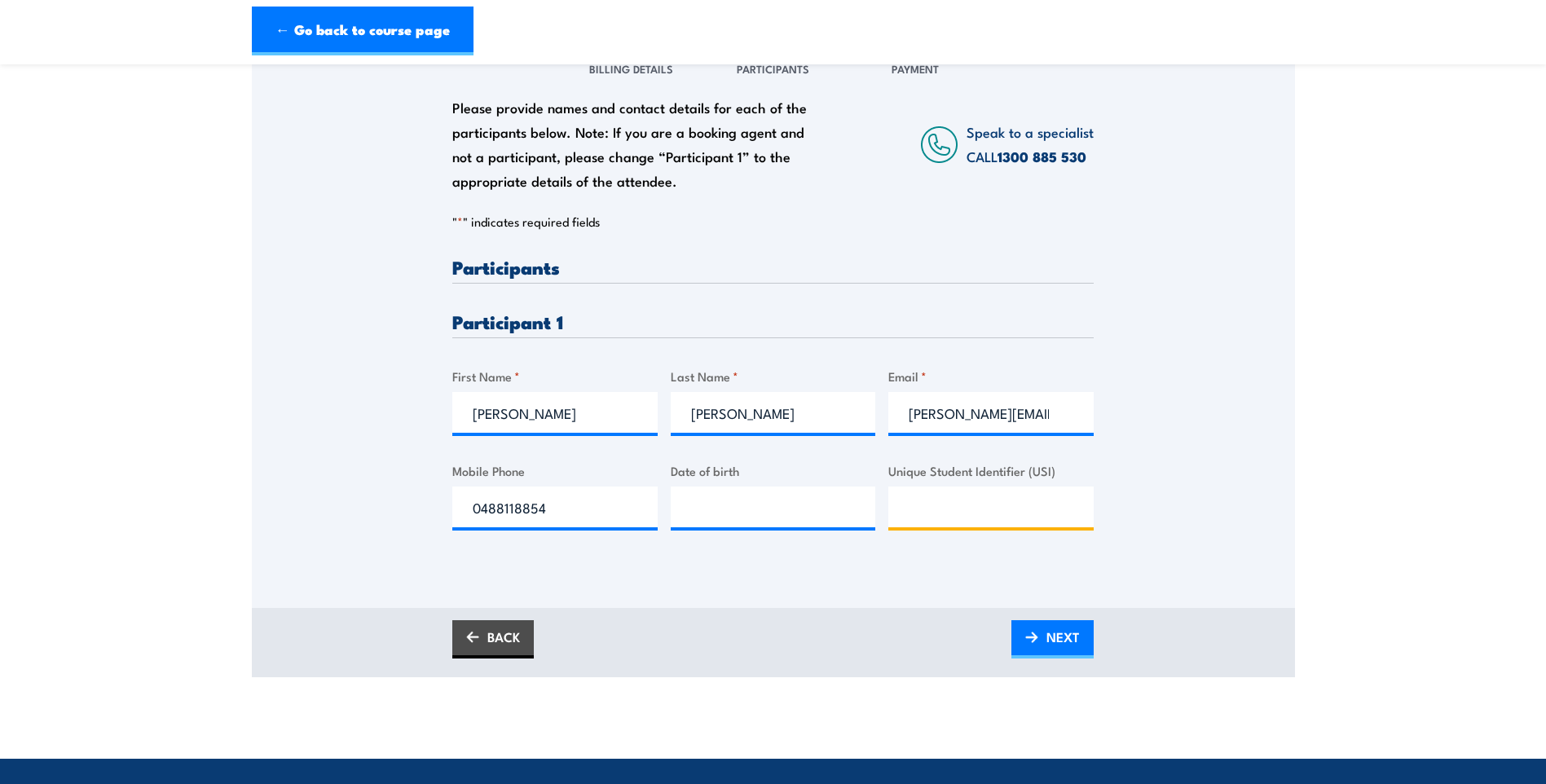
click at [1080, 506] on input "Unique Student Identifier (USI)" at bounding box center [990, 507] width 205 height 41
paste input "565X5GV7UG"
type input "565X5GV7UG"
type input "__/__/____"
click at [777, 510] on input "__/__/____" at bounding box center [773, 507] width 205 height 41
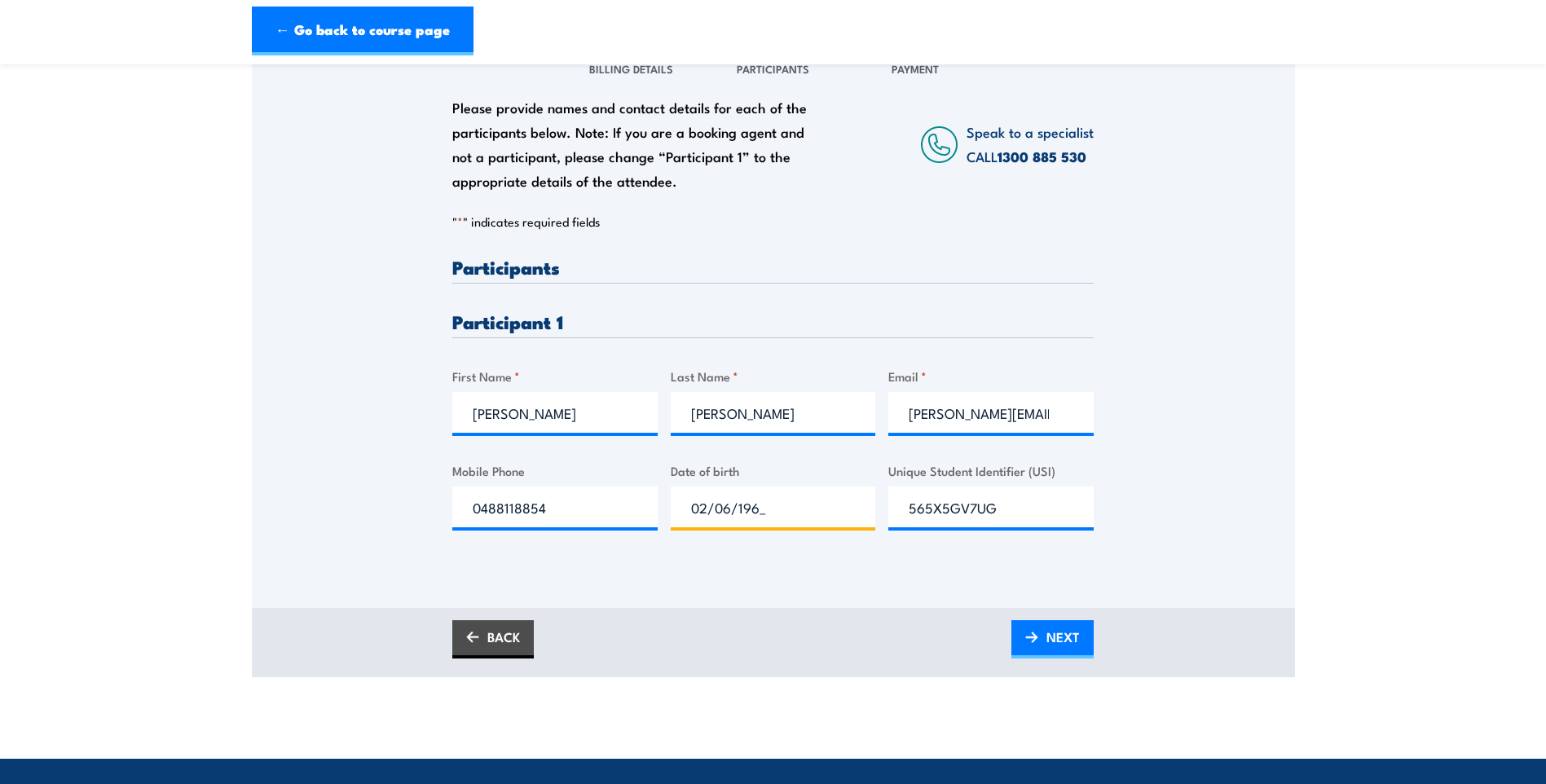
type input "02/06/1968"
click input "Submit" at bounding box center [0, 0] width 0 height 0
click at [1076, 629] on span "NEXT" at bounding box center [1063, 637] width 34 height 43
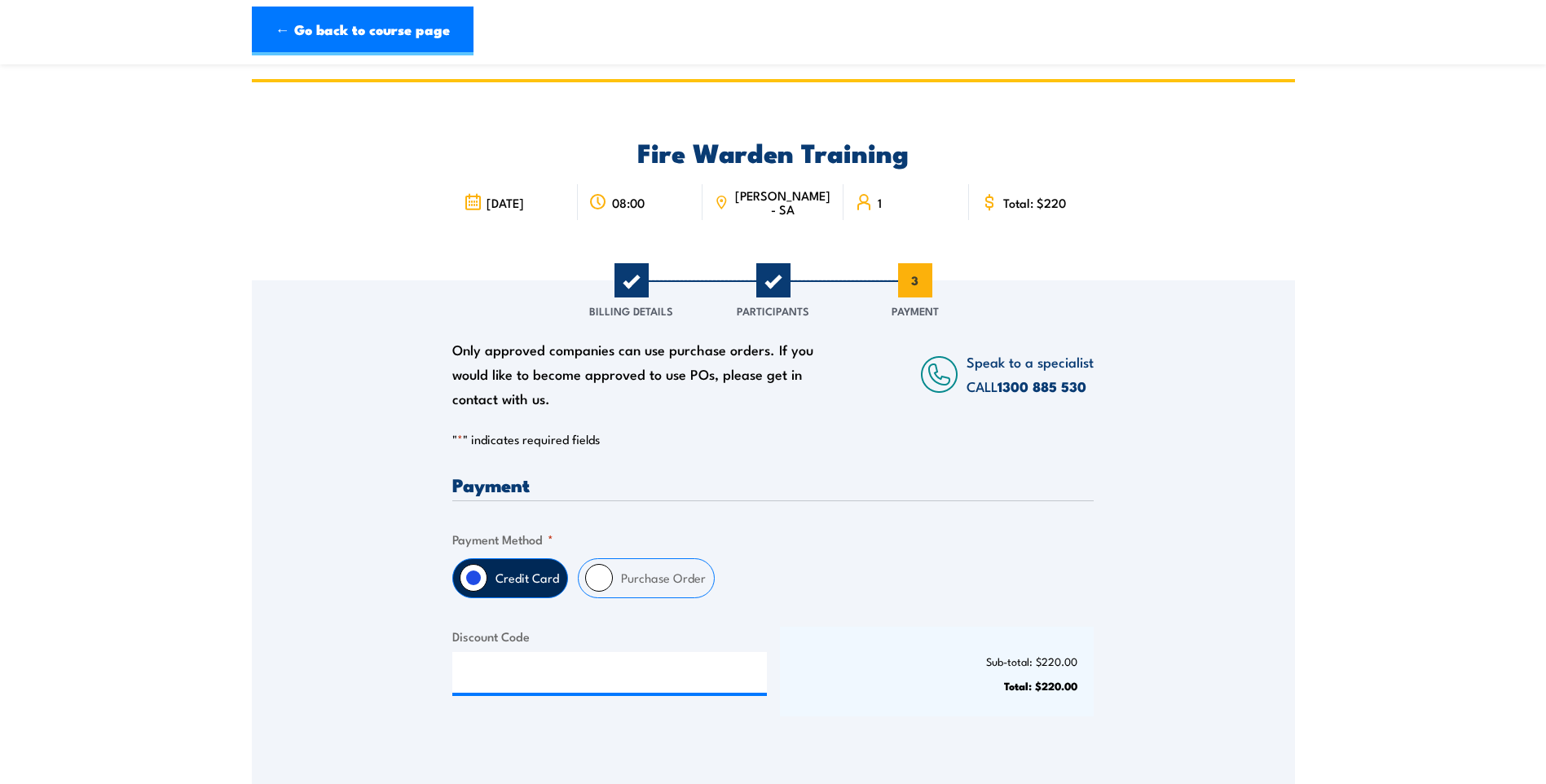
scroll to position [0, 0]
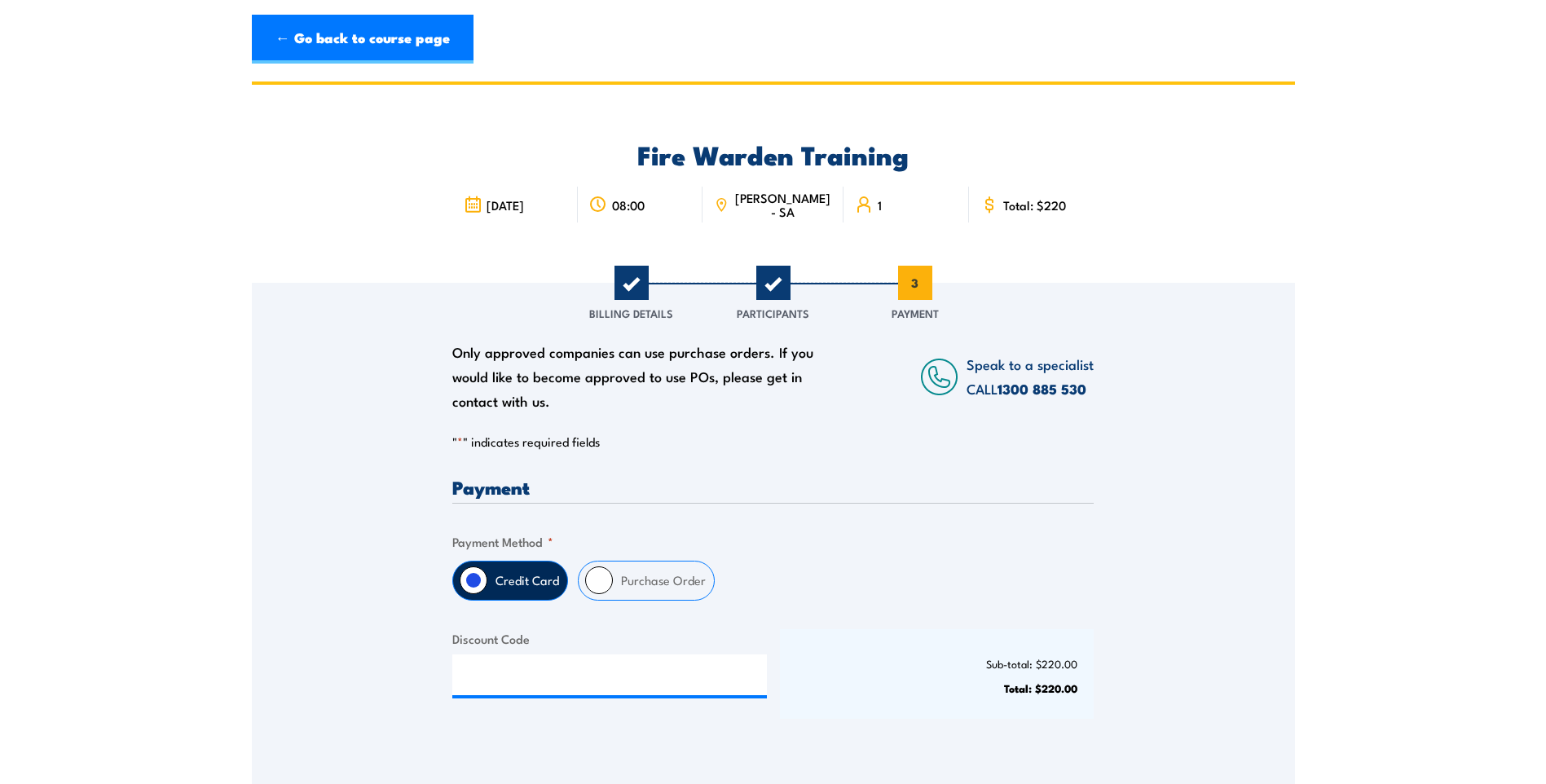
click at [611, 586] on input "Purchase Order" at bounding box center [599, 580] width 28 height 28
radio input "true"
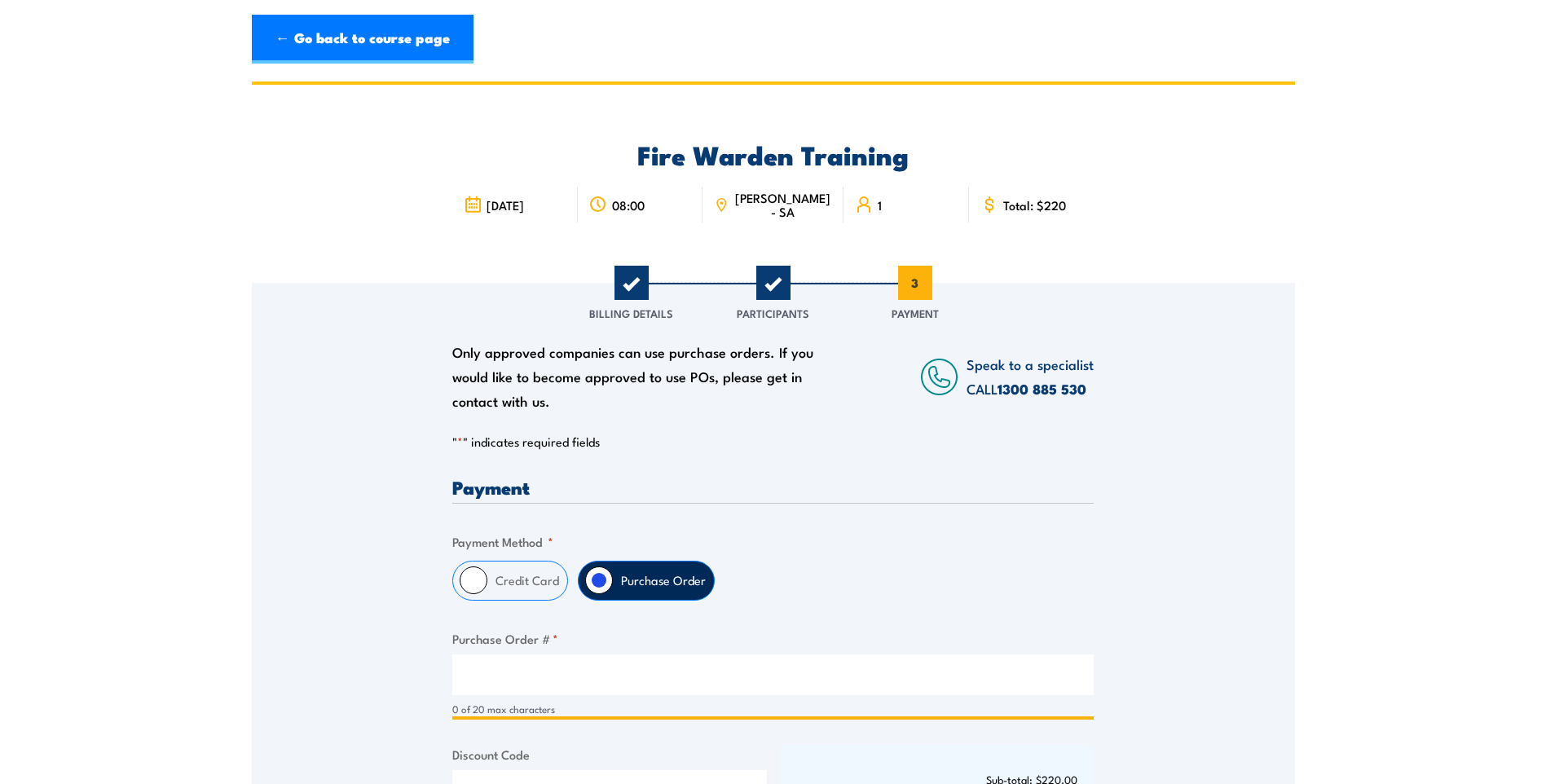
click at [605, 670] on input "Purchase Order # *" at bounding box center [773, 674] width 641 height 41
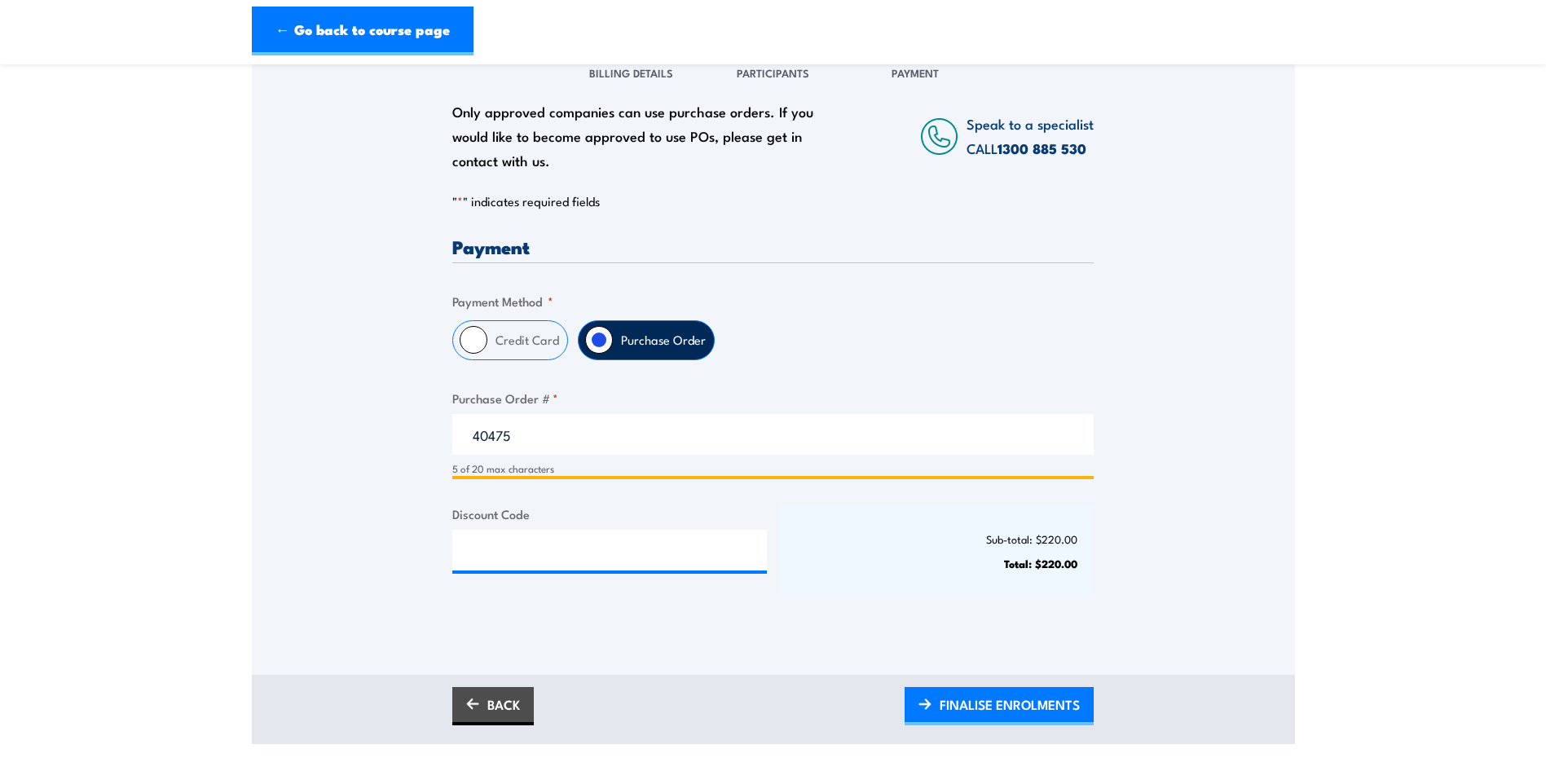
scroll to position [244, 0]
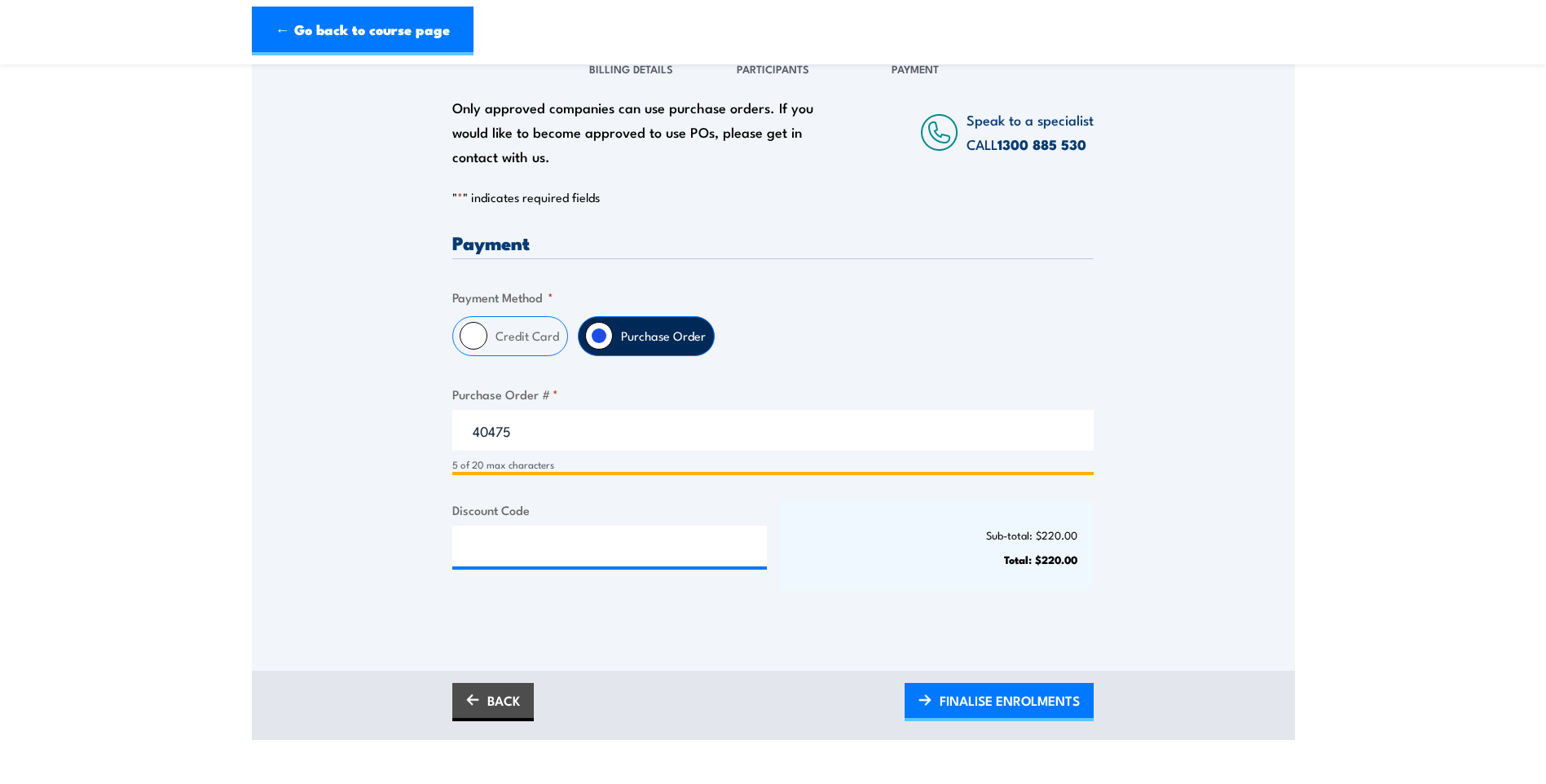
type input "40475"
click at [585, 543] on input "Discount Code" at bounding box center [609, 546] width 315 height 41
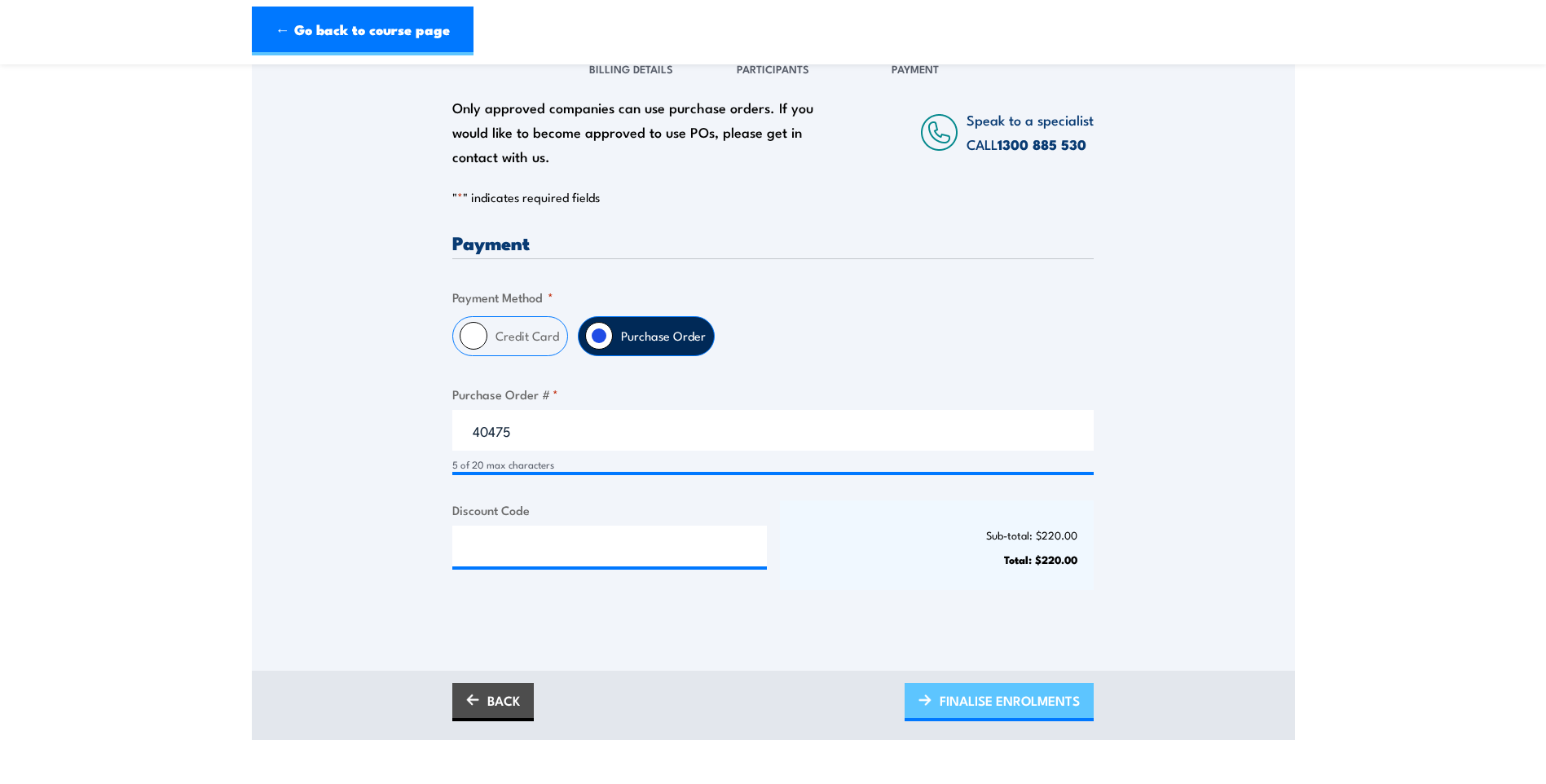
click at [1057, 704] on span "FINALISE ENROLMENTS" at bounding box center [1009, 700] width 140 height 43
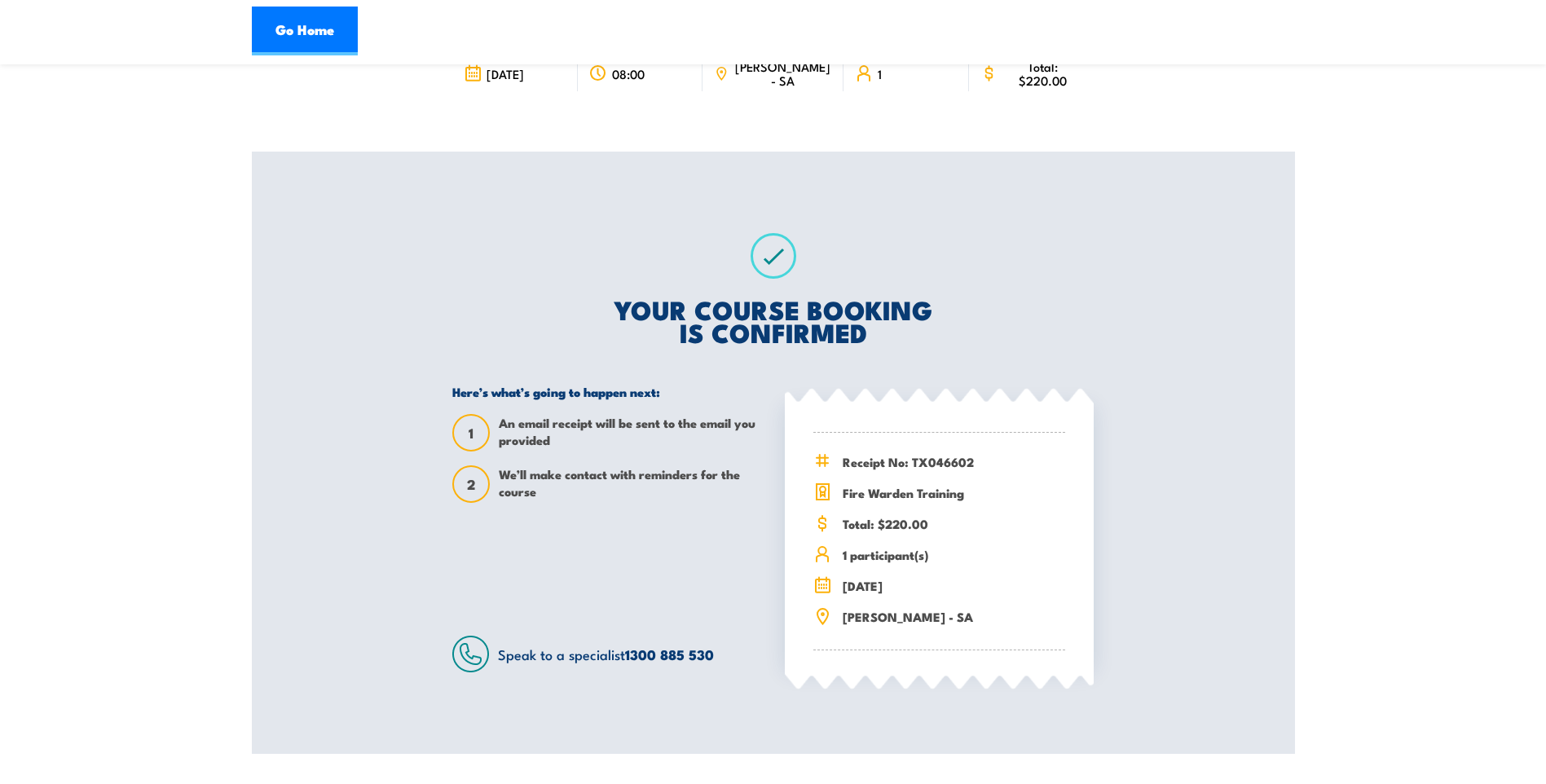
scroll to position [163, 0]
